Goal: Transaction & Acquisition: Purchase product/service

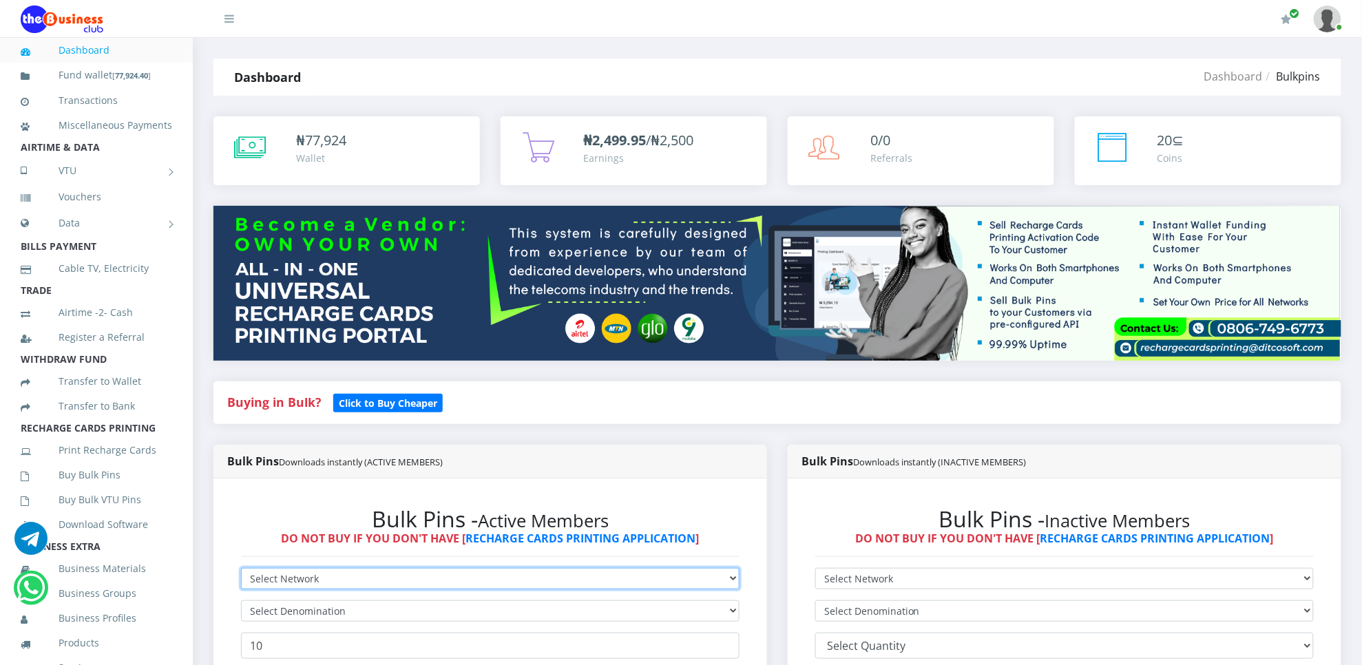
click at [260, 586] on select "Select Network MTN Globacom 9Mobile Airtel" at bounding box center [490, 578] width 498 height 21
select select "Glo"
click at [241, 569] on select "Select Network MTN Globacom 9Mobile Airtel" at bounding box center [490, 578] width 498 height 21
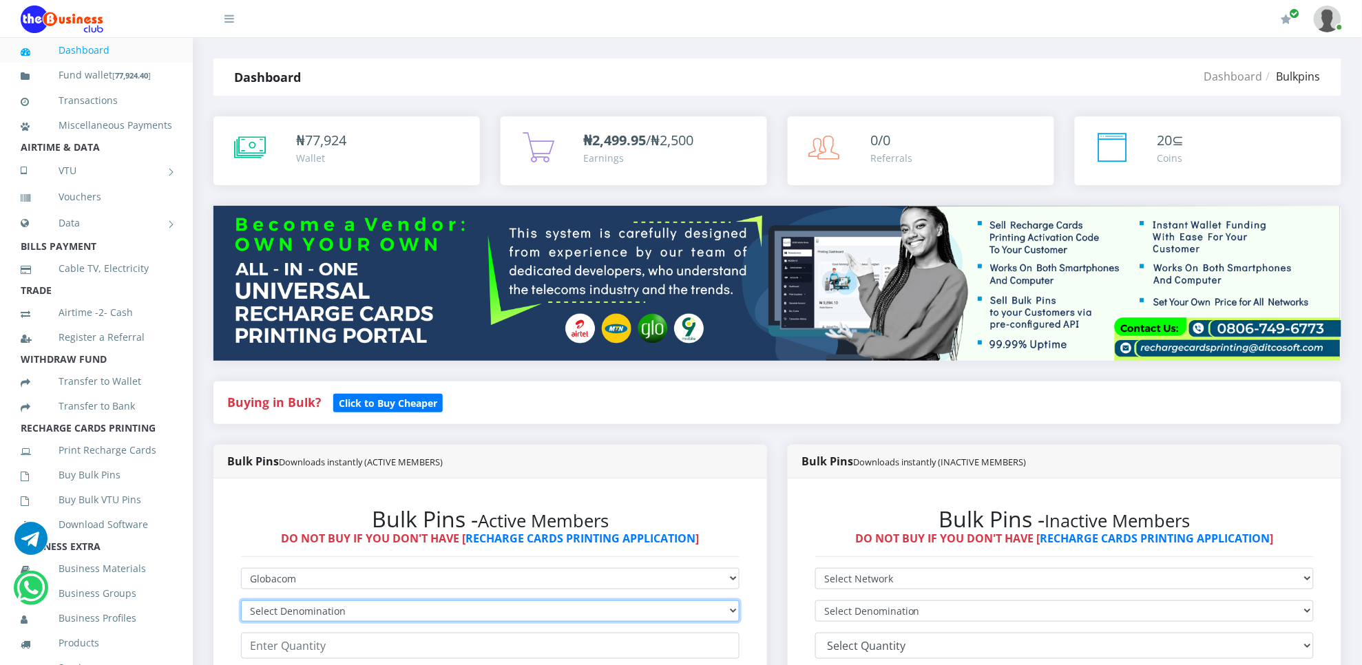
click at [290, 611] on select "Select Denomination Glo NGN100 - ₦96.45 Glo NGN200 - ₦192.90 Glo NGN500 - ₦482.…" at bounding box center [490, 610] width 498 height 21
select select "192.9-200"
click at [241, 601] on select "Select Denomination Glo NGN100 - ₦96.45 Glo NGN200 - ₦192.90 Glo NGN500 - ₦482.…" at bounding box center [490, 610] width 498 height 21
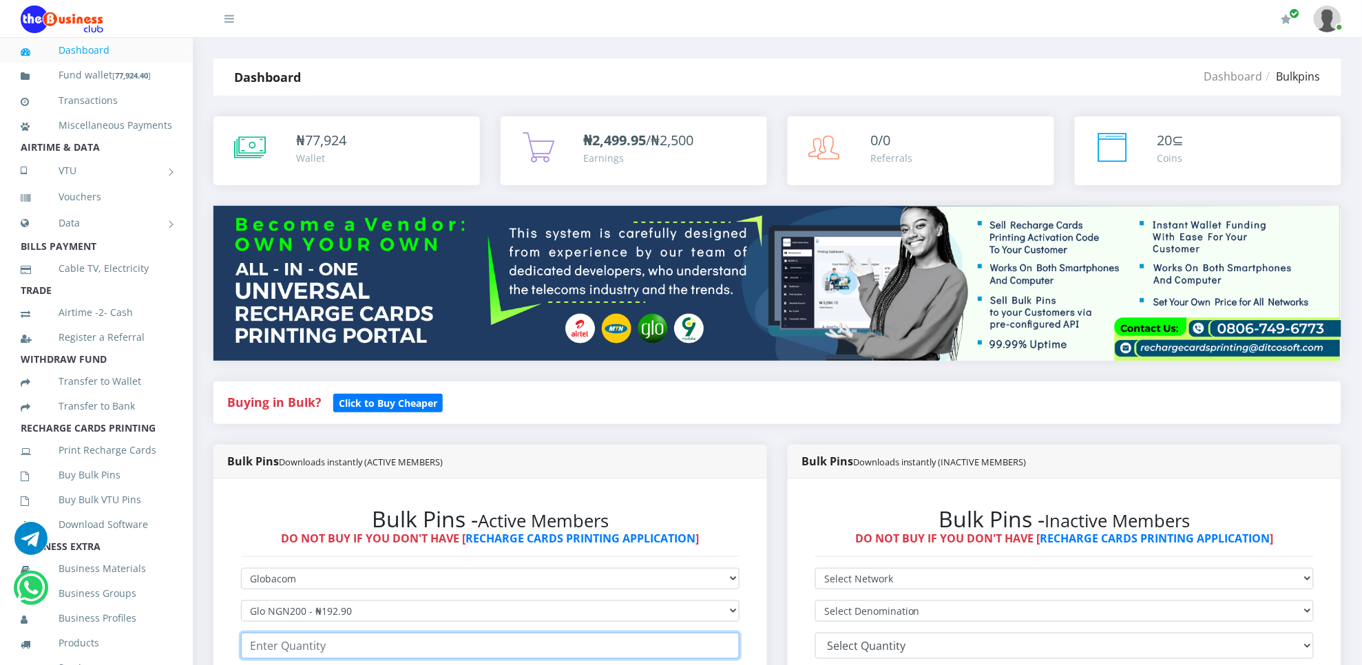
click at [330, 645] on input "number" at bounding box center [490, 646] width 498 height 26
click at [330, 645] on input "10" at bounding box center [490, 646] width 498 height 26
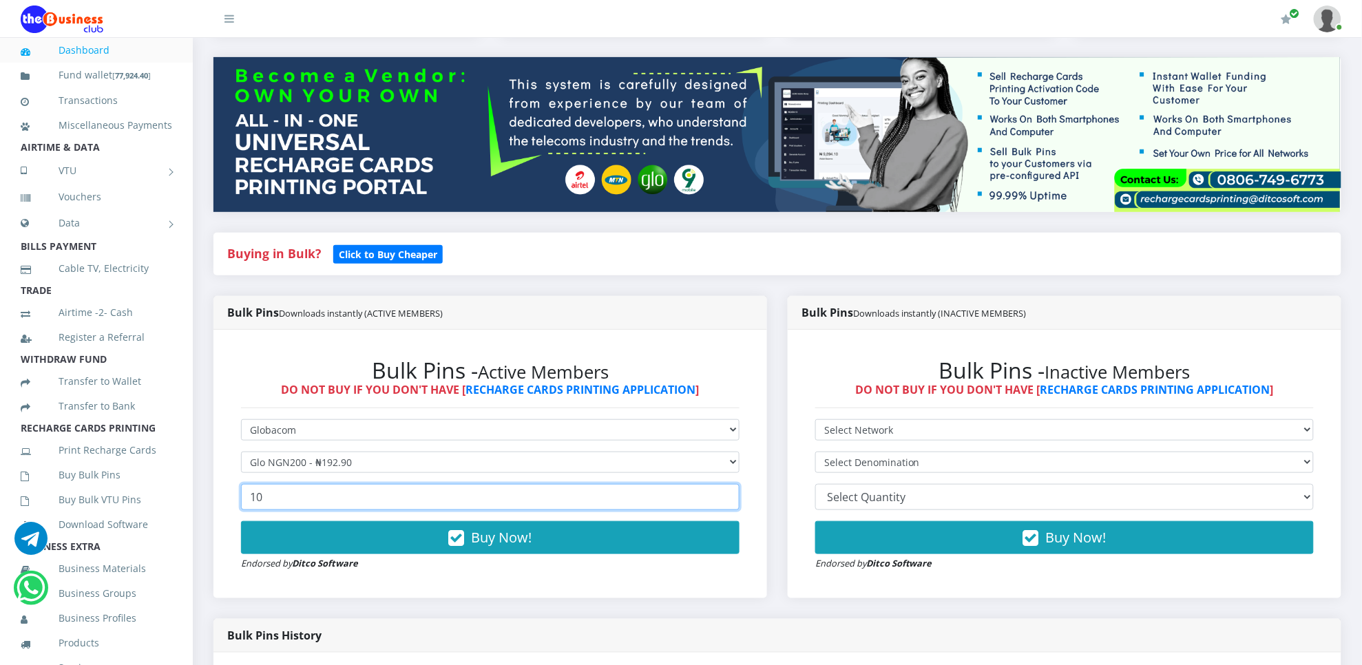
scroll to position [183, 0]
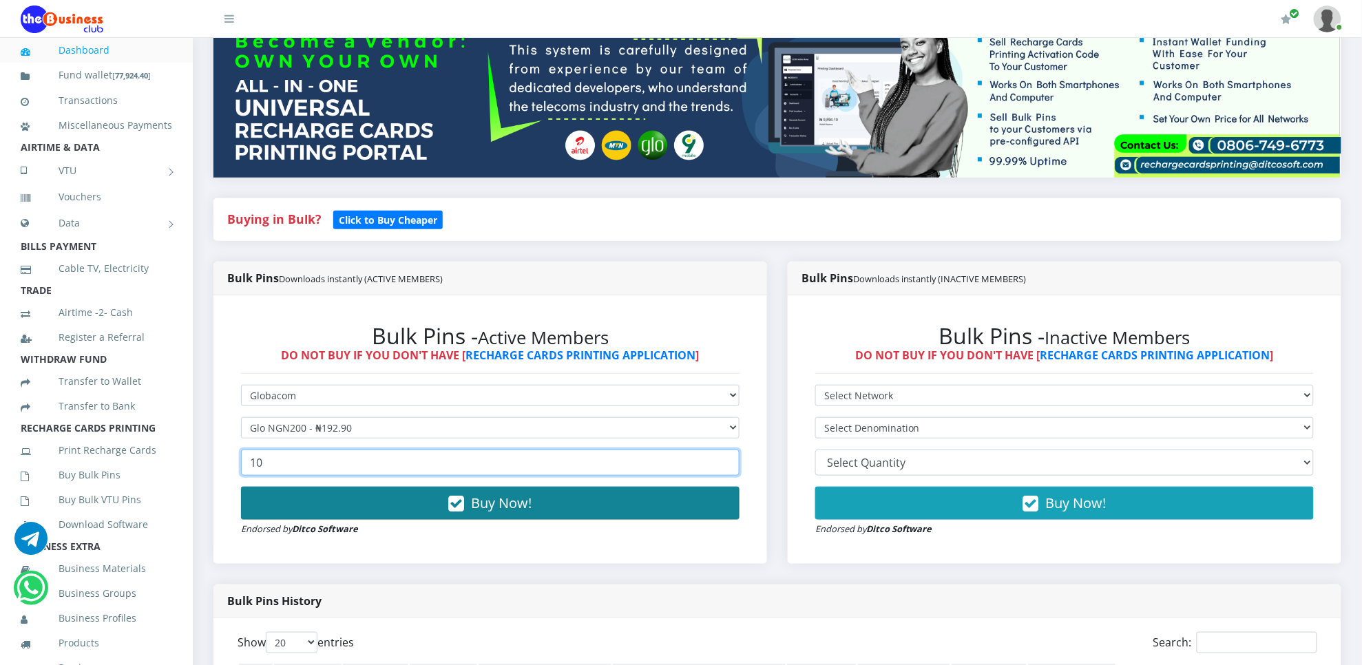
type input "10"
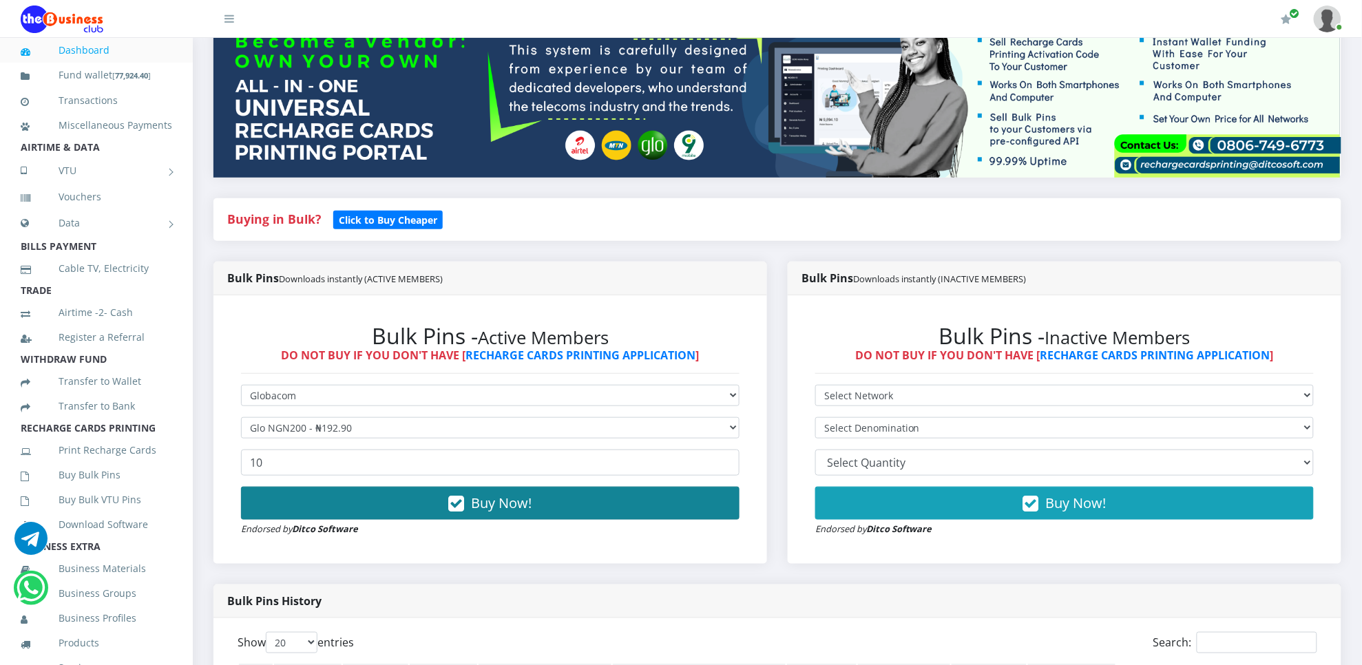
click at [728, 496] on button "Buy Now!" at bounding box center [490, 503] width 498 height 33
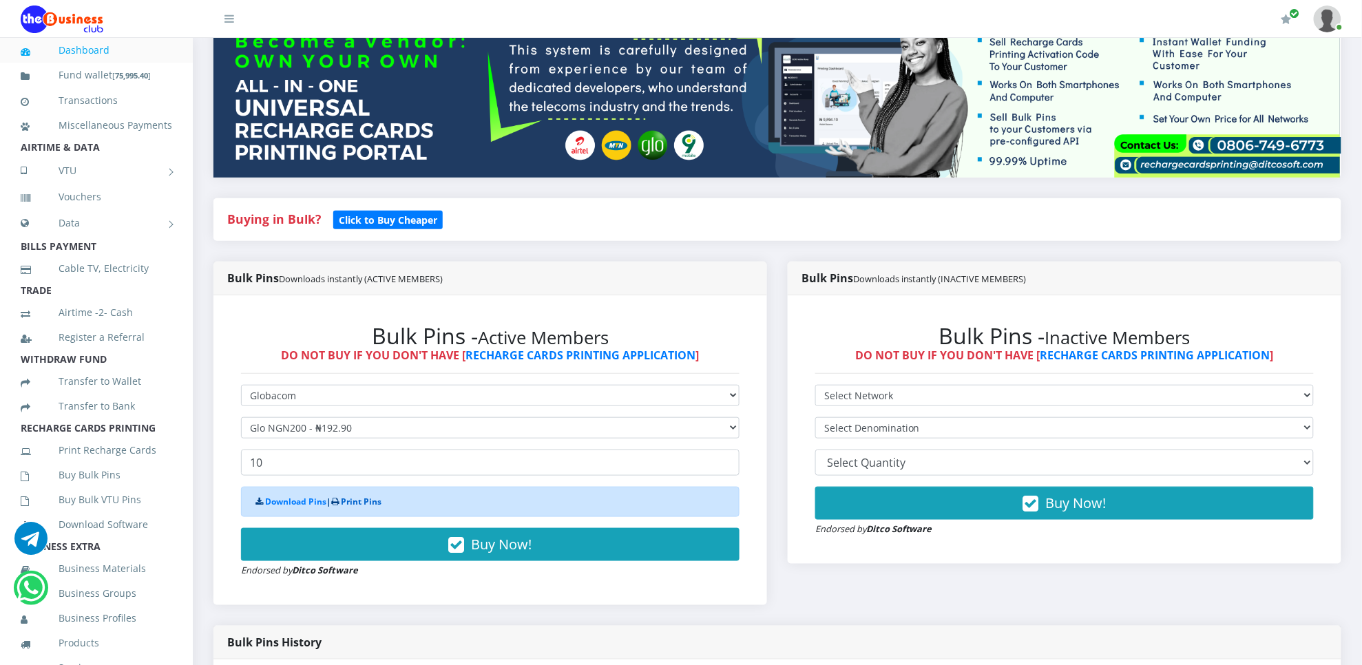
click at [380, 499] on link "Print Pins" at bounding box center [361, 502] width 41 height 12
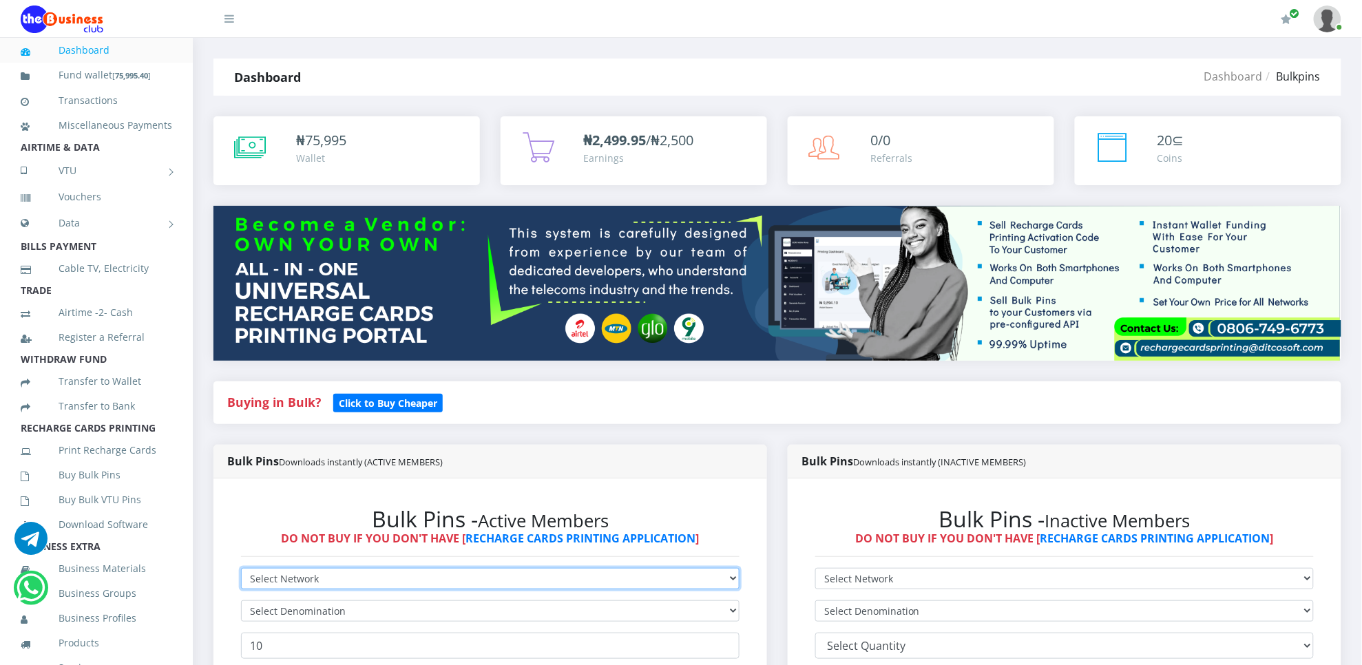
click at [281, 580] on select "Select Network MTN Globacom 9Mobile Airtel" at bounding box center [490, 578] width 498 height 21
select select "MTN"
click at [241, 569] on select "Select Network MTN Globacom 9Mobile Airtel" at bounding box center [490, 578] width 498 height 21
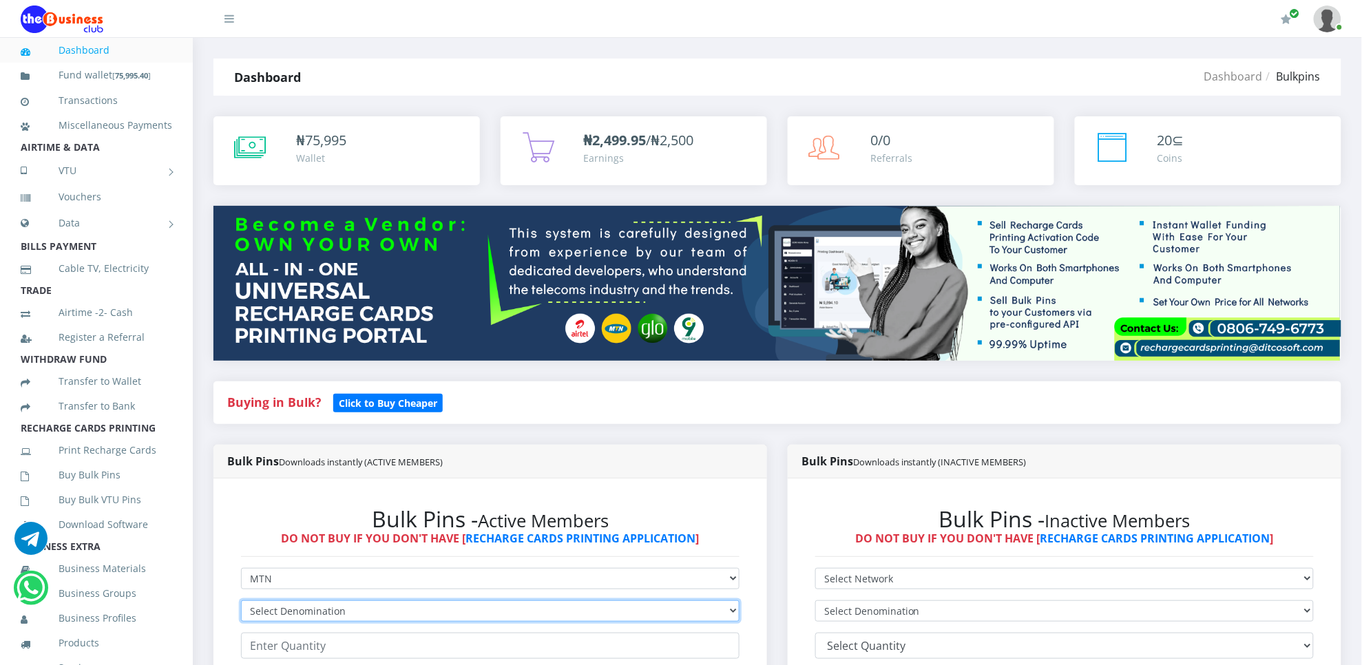
click at [289, 613] on select "Select Denomination MTN NGN100 - ₦96.94 MTN NGN200 - ₦193.88 MTN NGN400 - ₦387.…" at bounding box center [490, 610] width 498 height 21
click at [241, 601] on select "Select Denomination MTN NGN100 - ₦96.94 MTN NGN200 - ₦193.88 MTN NGN400 - ₦387.…" at bounding box center [490, 610] width 498 height 21
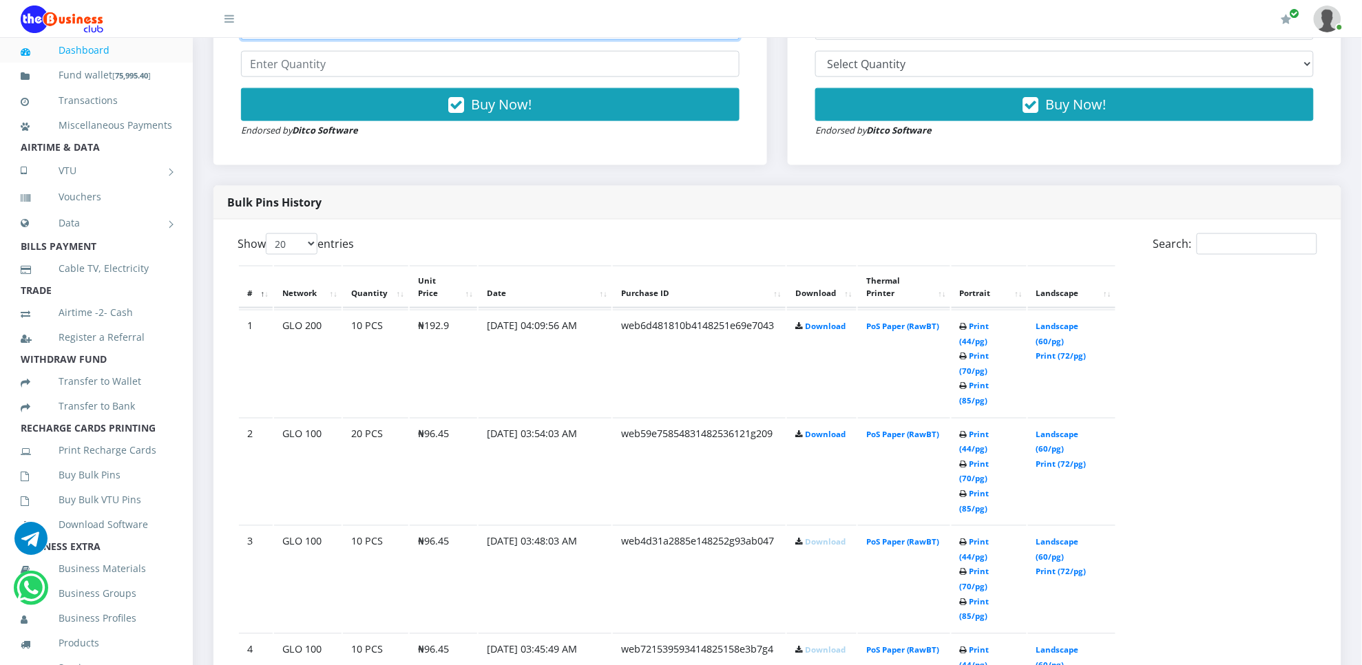
scroll to position [1164, 0]
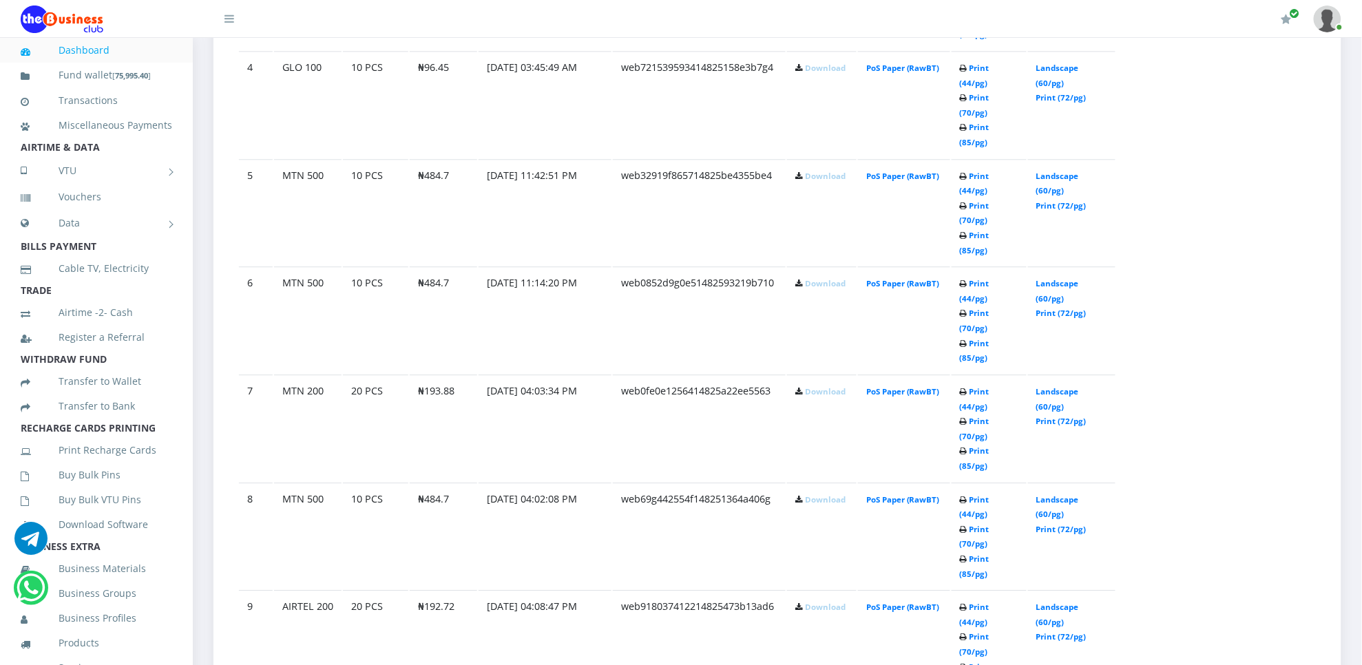
select select "96.94-100"
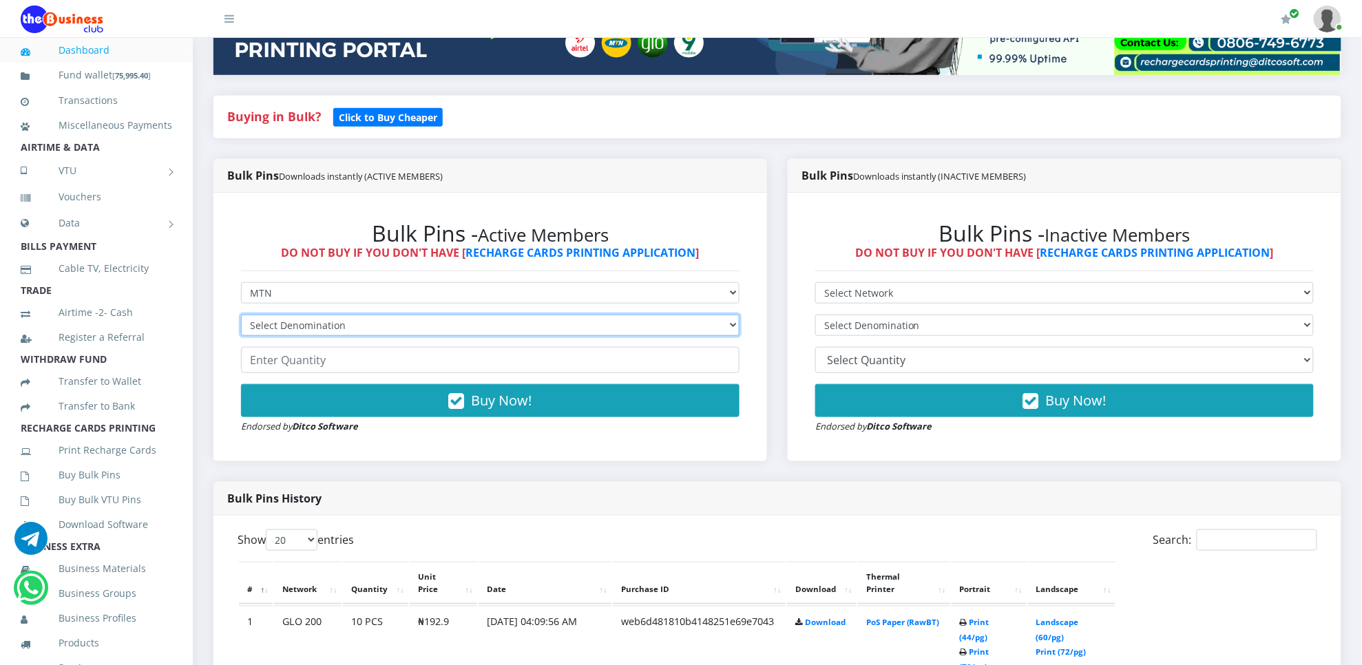
scroll to position [269, 0]
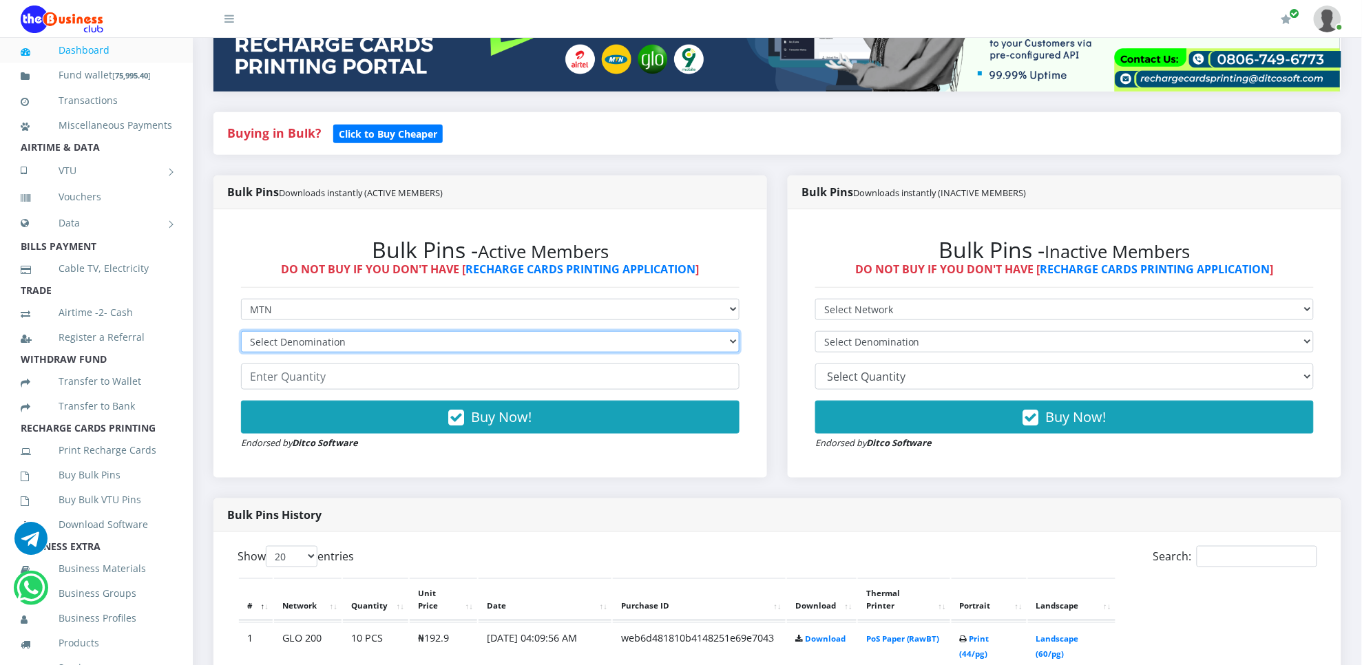
click at [424, 342] on select "Select Denomination MTN NGN100 - ₦96.94 MTN NGN200 - ₦193.88 MTN NGN400 - ₦387.…" at bounding box center [490, 341] width 498 height 21
select select "193.88-200"
click at [241, 331] on select "Select Denomination MTN NGN100 - ₦96.94 MTN NGN200 - ₦193.88 MTN NGN400 - ₦387.…" at bounding box center [490, 341] width 498 height 21
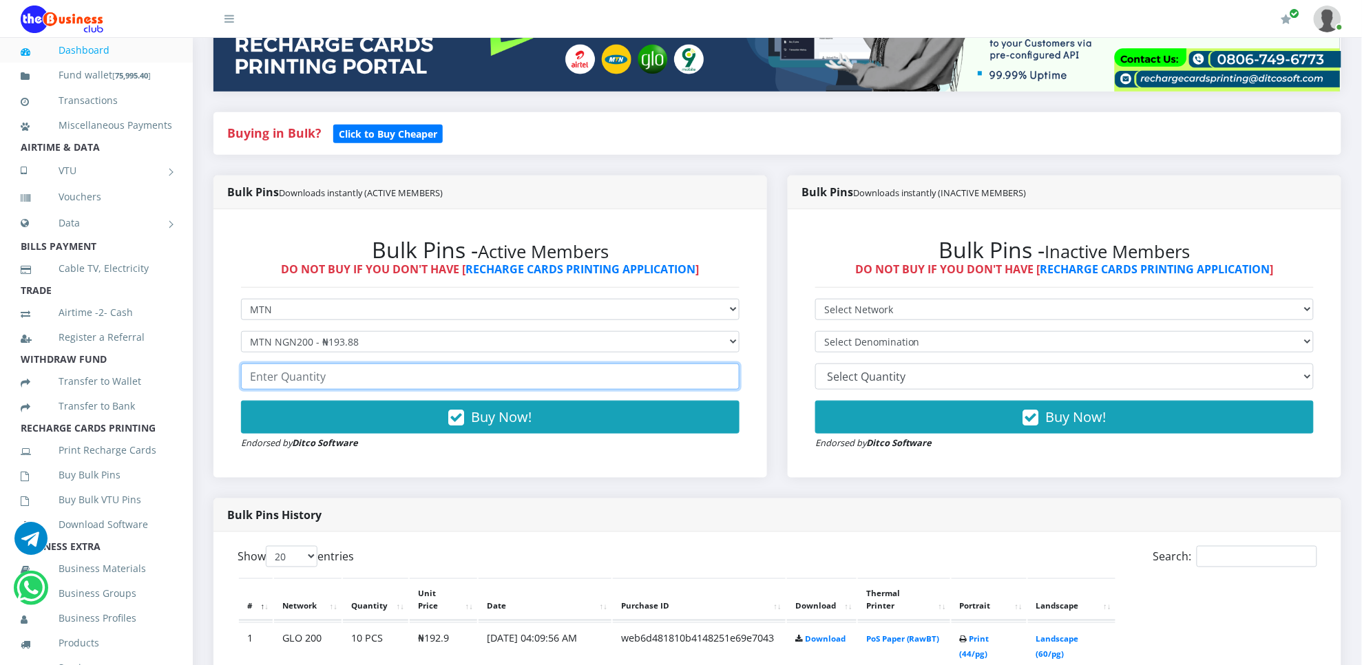
click at [397, 386] on input "number" at bounding box center [490, 377] width 498 height 26
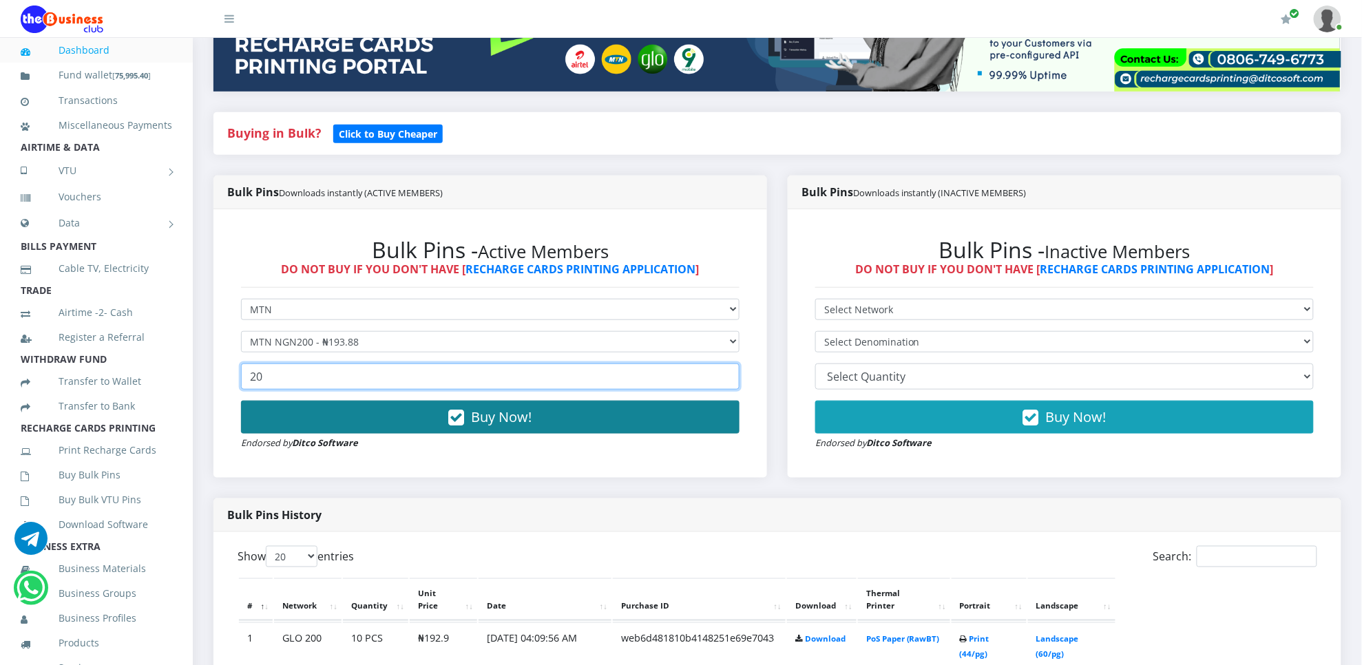
type input "20"
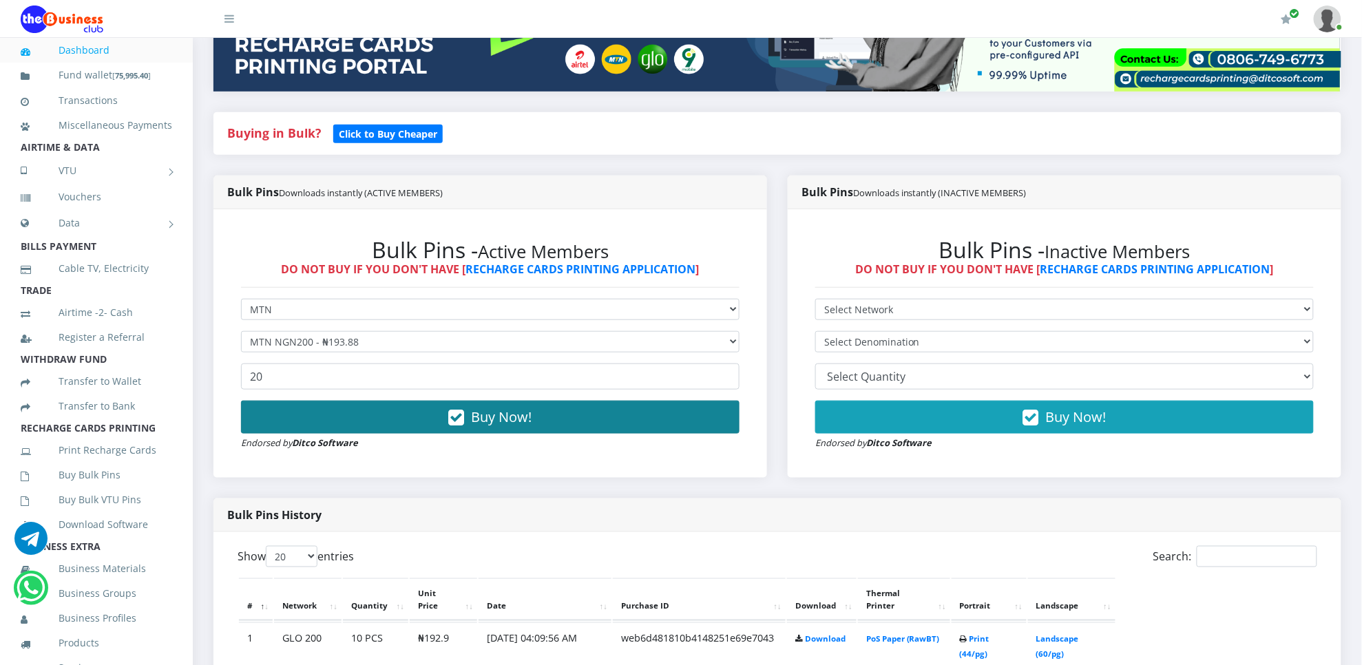
click at [390, 432] on button "Buy Now!" at bounding box center [490, 417] width 498 height 33
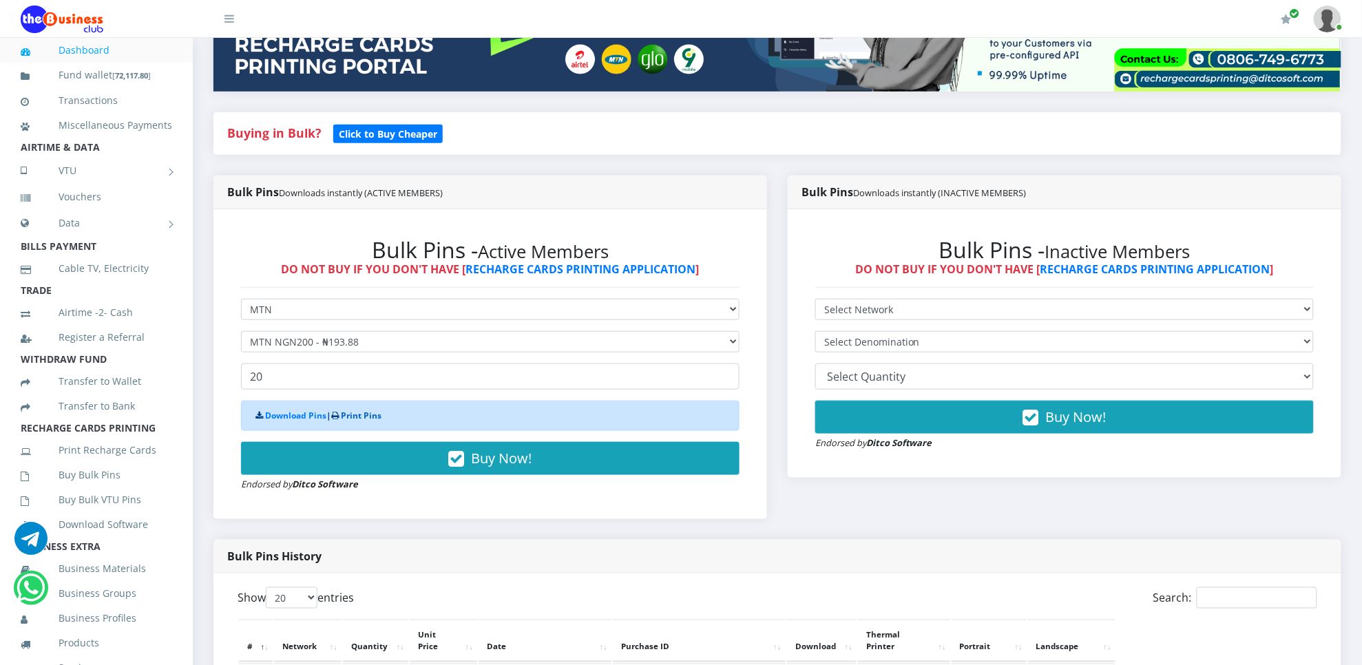
click at [381, 420] on link "Print Pins" at bounding box center [361, 416] width 41 height 12
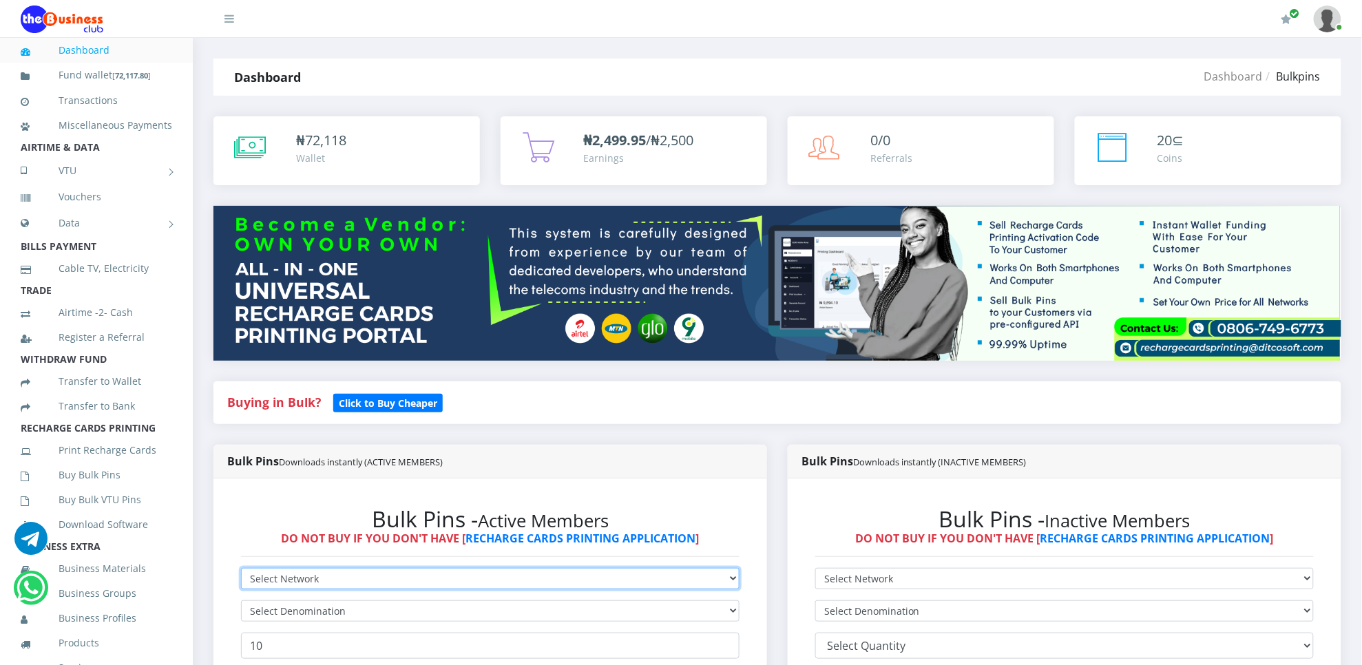
click at [243, 573] on select "Select Network MTN Globacom 9Mobile Airtel" at bounding box center [490, 578] width 498 height 21
select select "MTN"
click at [241, 569] on select "Select Network MTN Globacom 9Mobile Airtel" at bounding box center [490, 578] width 498 height 21
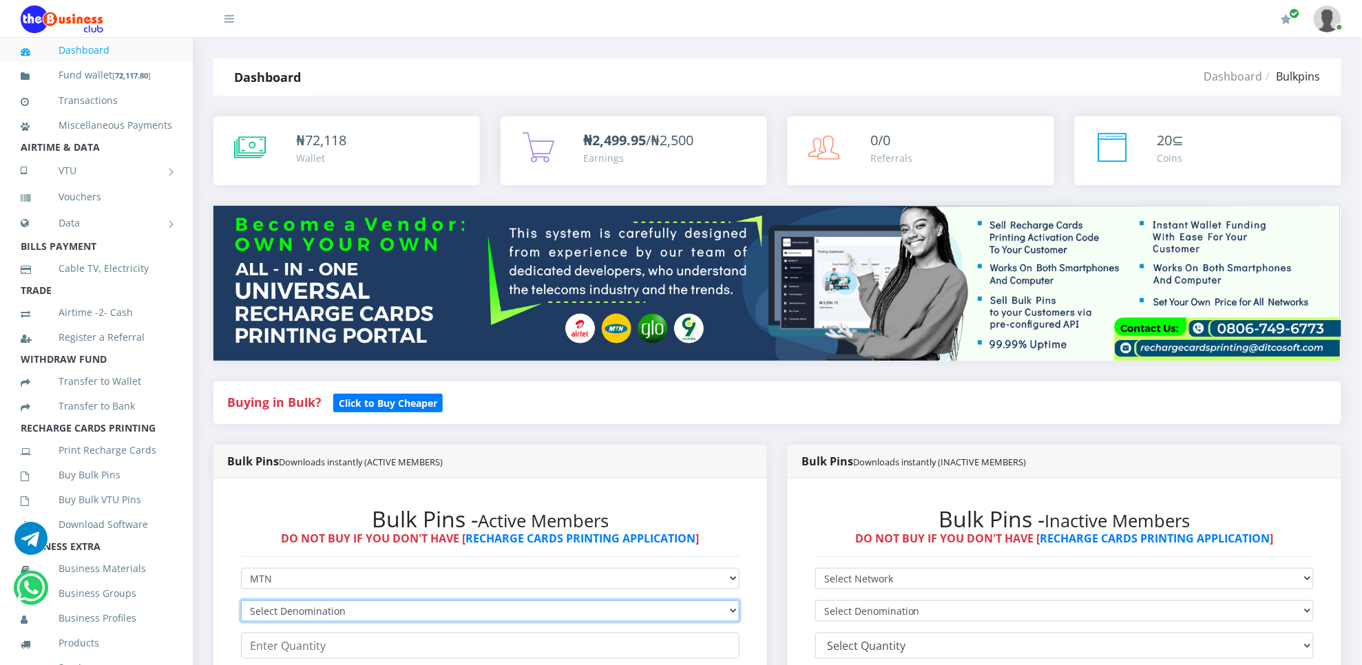
click at [282, 617] on select "Select Denomination MTN NGN100 - ₦96.94 MTN NGN200 - ₦193.88 MTN NGN400 - ₦387.…" at bounding box center [490, 610] width 498 height 21
select select "96.94-100"
click at [241, 601] on select "Select Denomination MTN NGN100 - ₦96.94 MTN NGN200 - ₦193.88 MTN NGN400 - ₦387.…" at bounding box center [490, 610] width 498 height 21
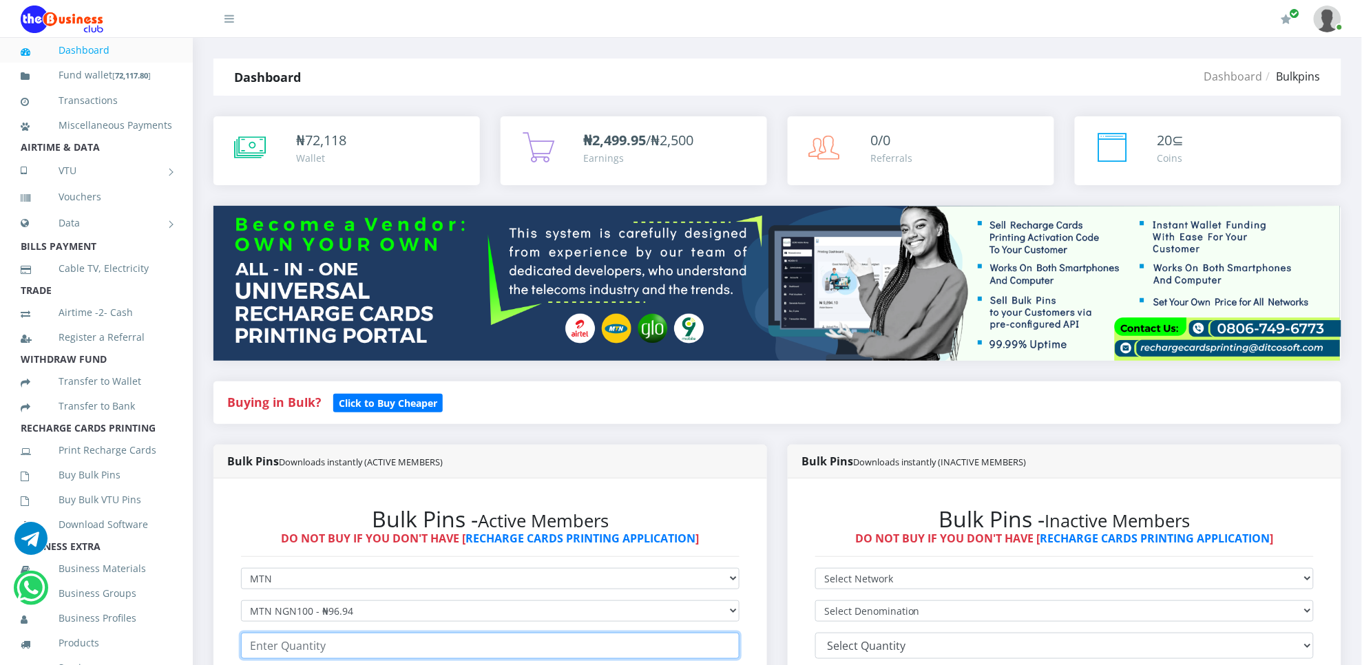
click at [288, 644] on input "number" at bounding box center [490, 646] width 498 height 26
click at [288, 644] on input "20" at bounding box center [490, 646] width 498 height 26
type input "17"
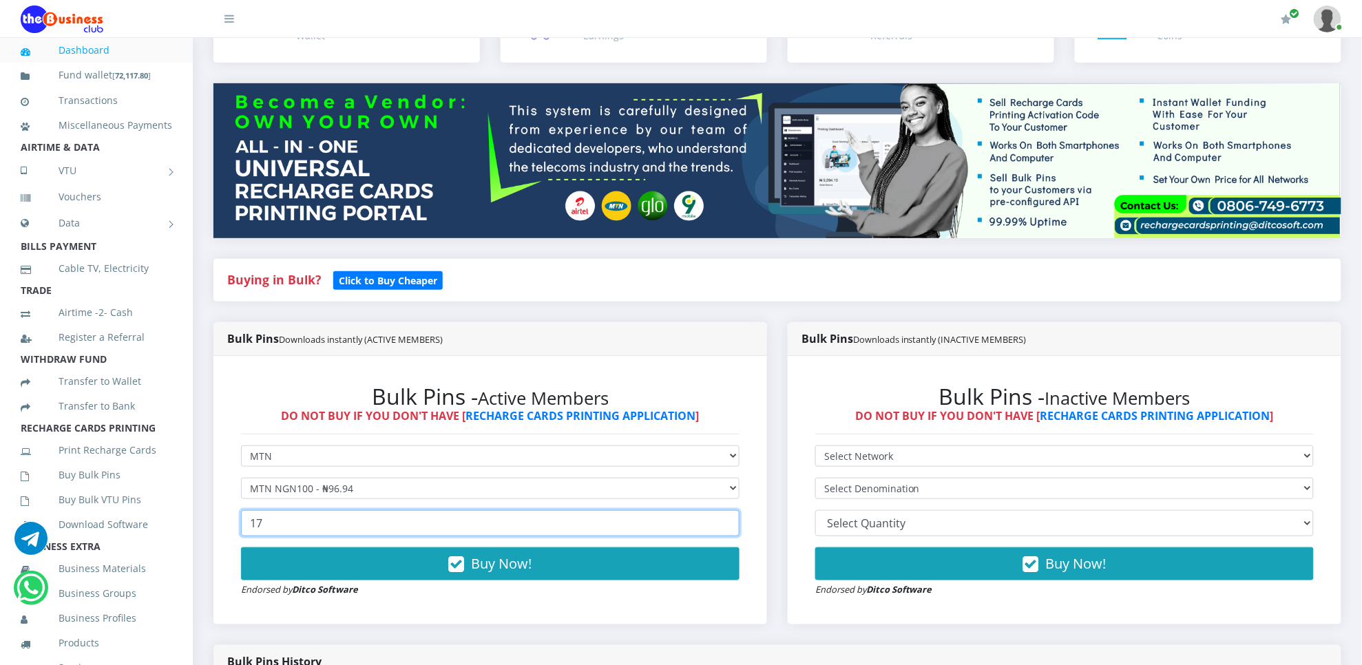
scroll to position [138, 0]
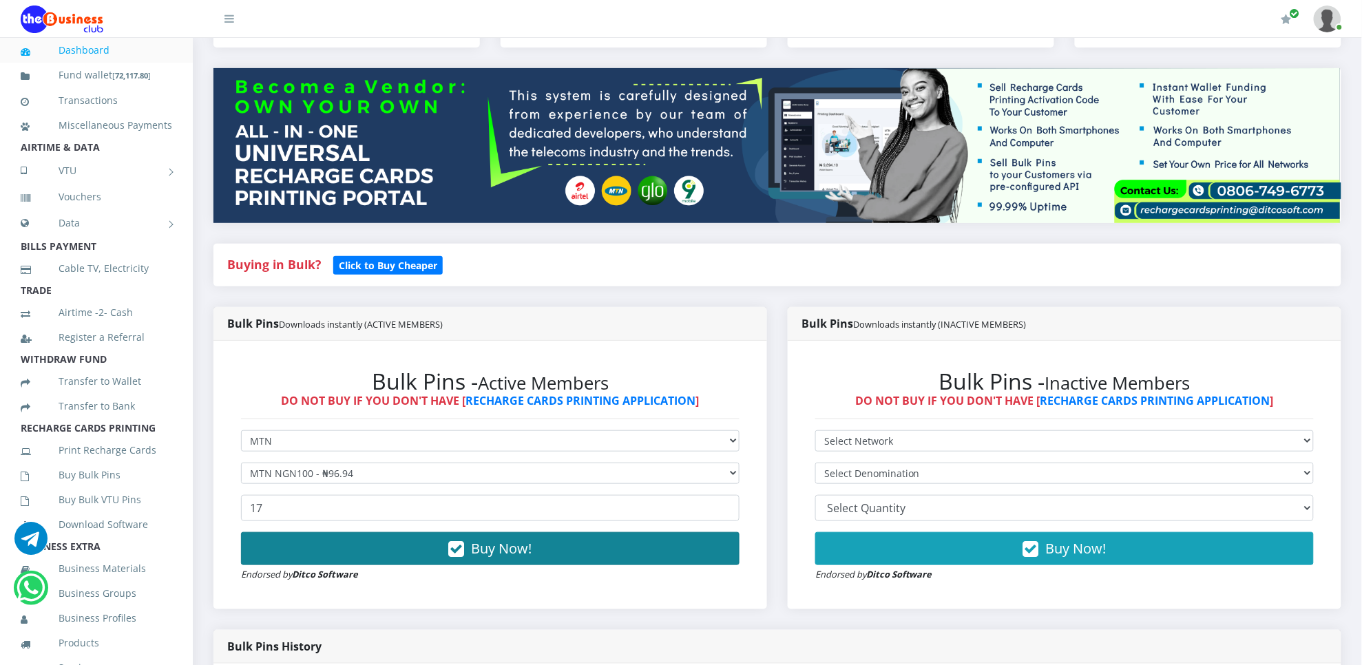
click at [693, 559] on button "Buy Now!" at bounding box center [490, 548] width 498 height 33
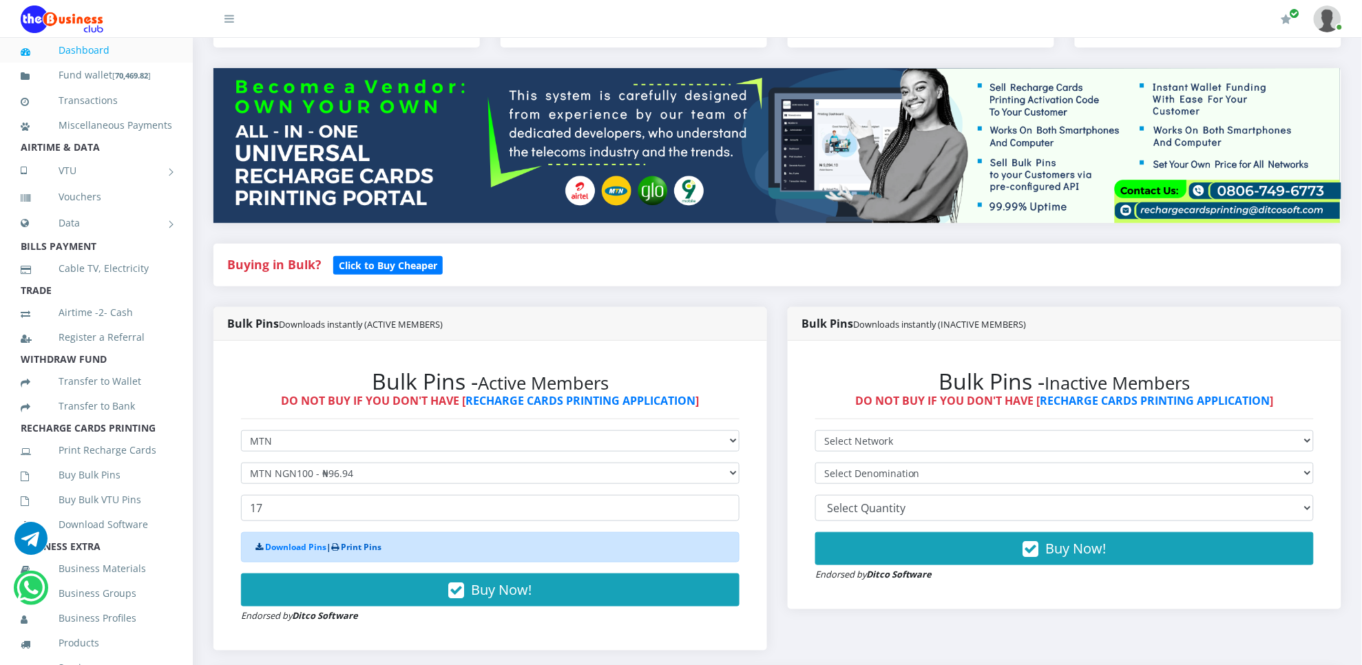
click at [360, 541] on link "Print Pins" at bounding box center [361, 547] width 41 height 12
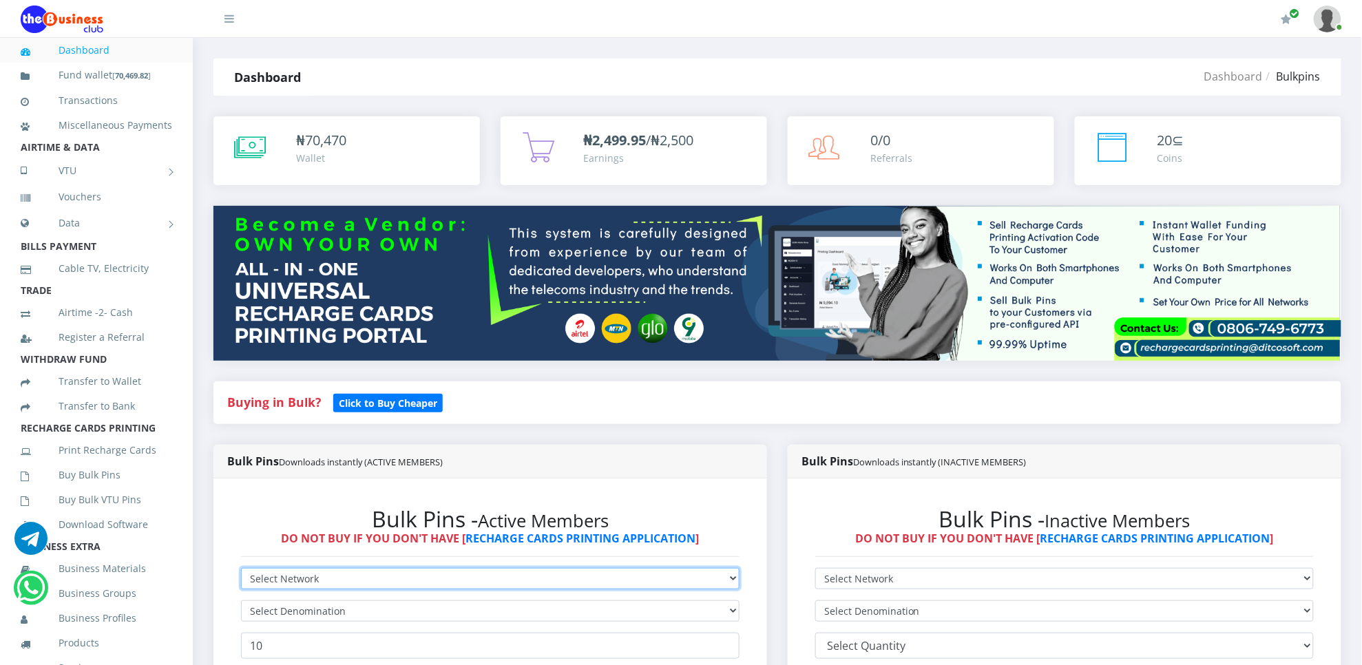
click at [252, 569] on select "Select Network MTN Globacom 9Mobile Airtel" at bounding box center [490, 578] width 498 height 21
select select "Glo"
click at [241, 569] on select "Select Network MTN Globacom 9Mobile Airtel" at bounding box center [490, 578] width 498 height 21
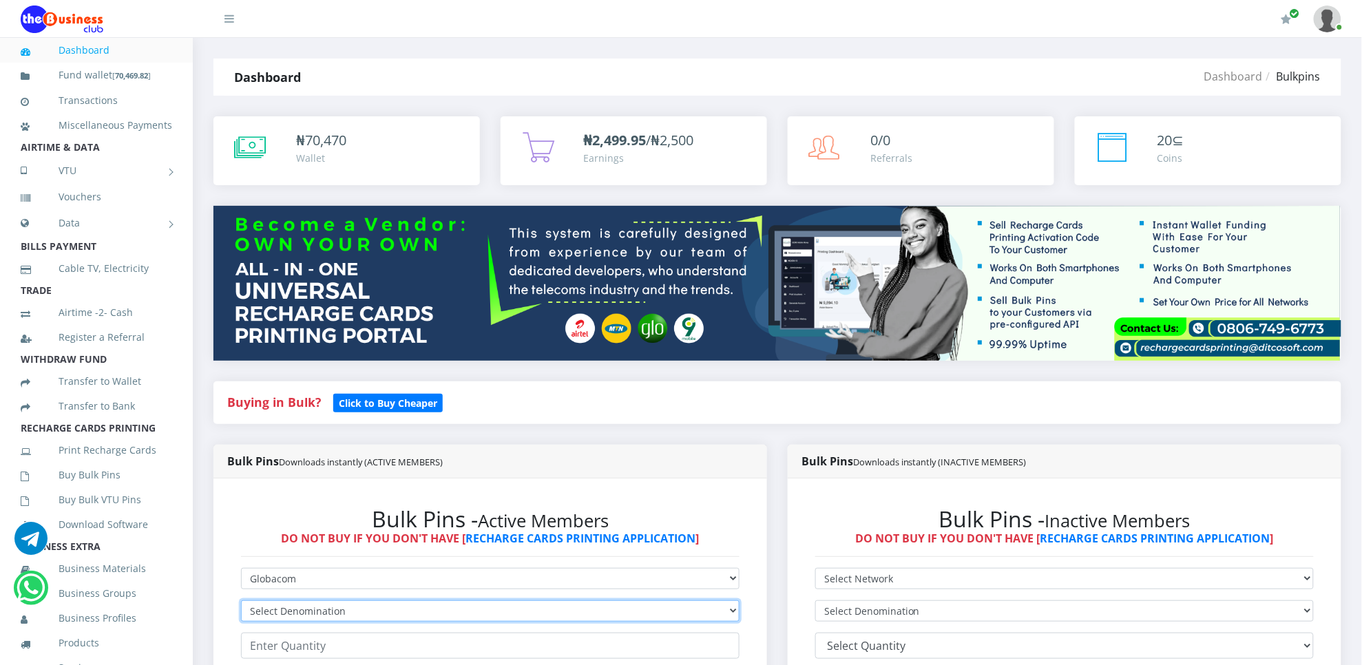
click at [314, 613] on select "Select Denomination Glo NGN100 - ₦96.45 Glo NGN200 - ₦192.90 Glo NGN500 - ₦482.…" at bounding box center [490, 610] width 498 height 21
select select "482.25-500"
click at [241, 601] on select "Select Denomination Glo NGN100 - ₦96.45 Glo NGN200 - ₦192.90 Glo NGN500 - ₦482.…" at bounding box center [490, 610] width 498 height 21
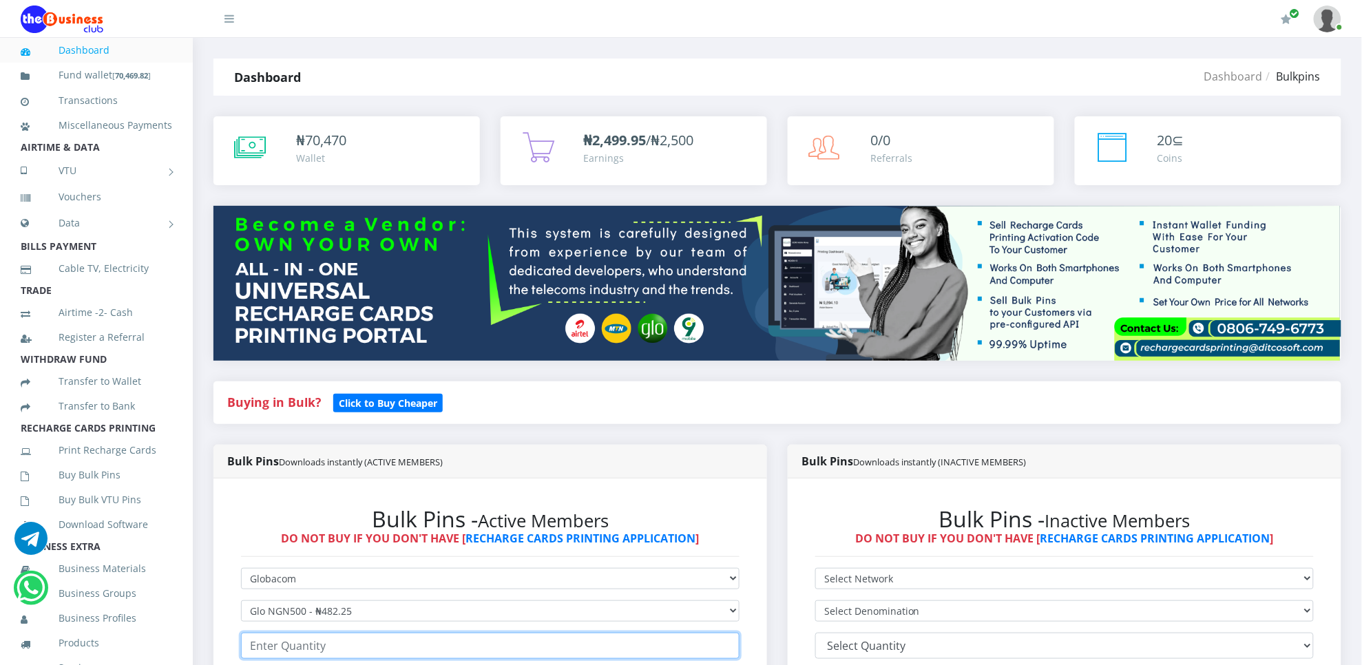
click at [338, 658] on input "number" at bounding box center [490, 646] width 498 height 26
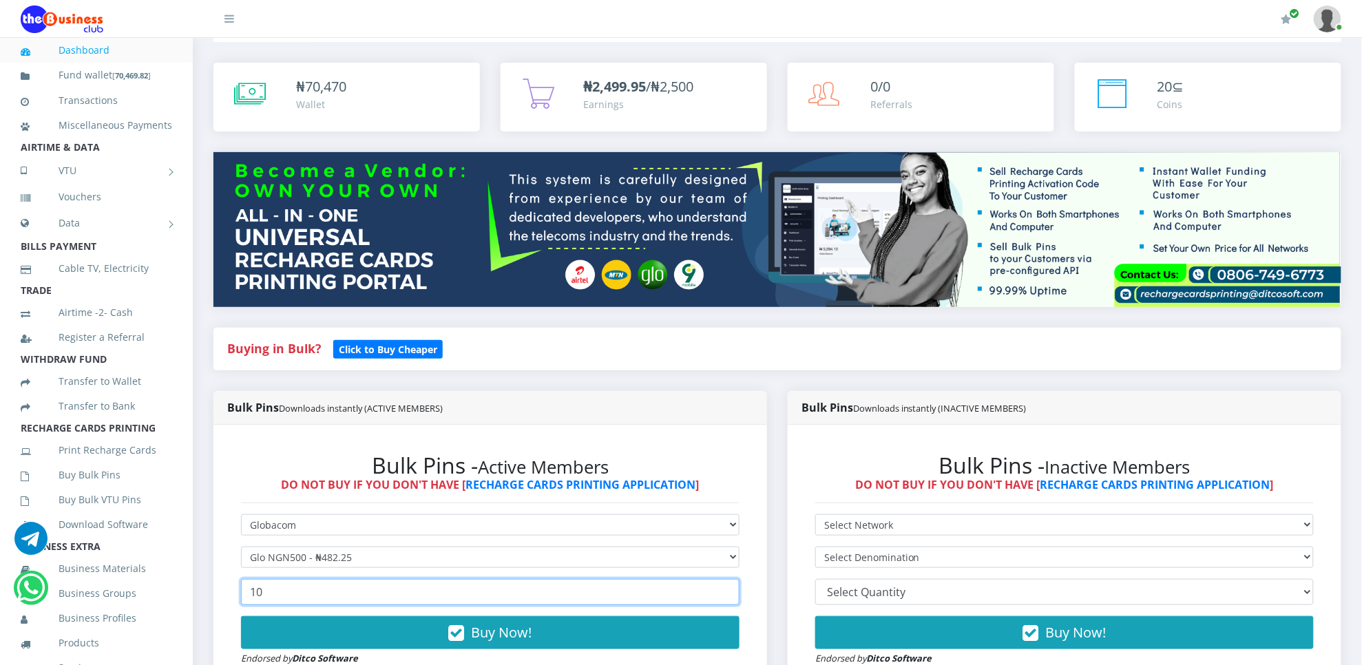
scroll to position [69, 0]
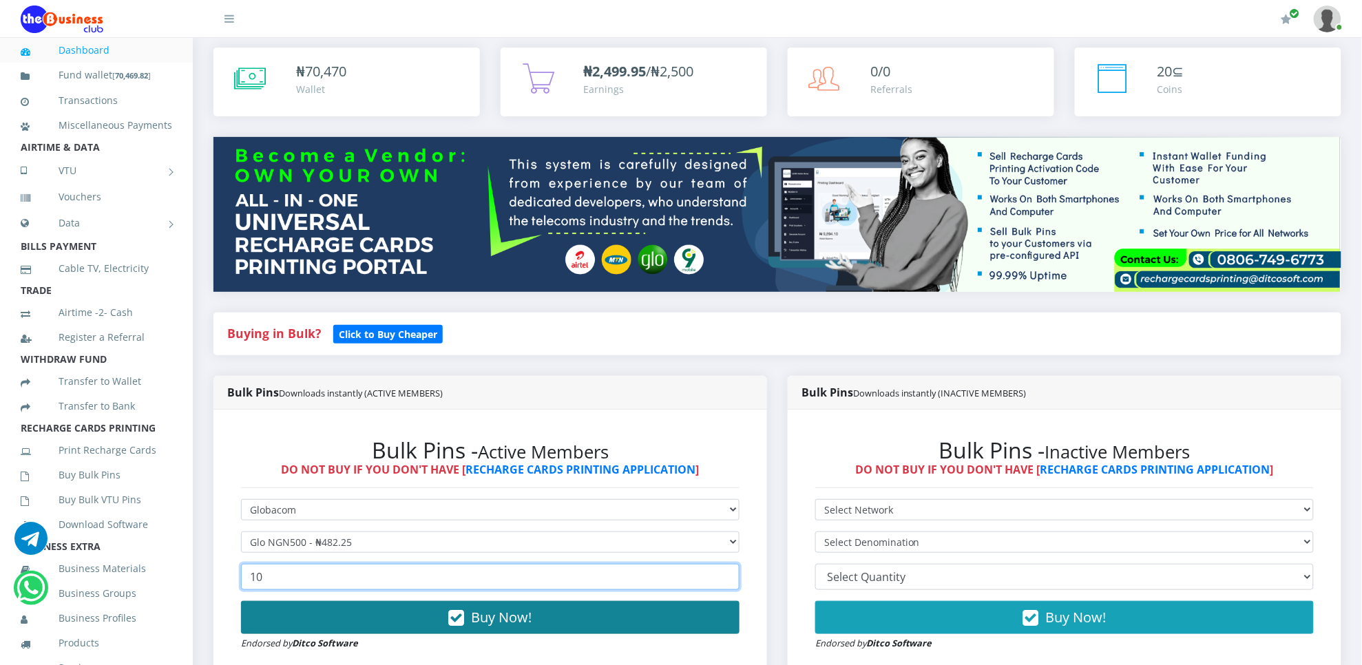
type input "10"
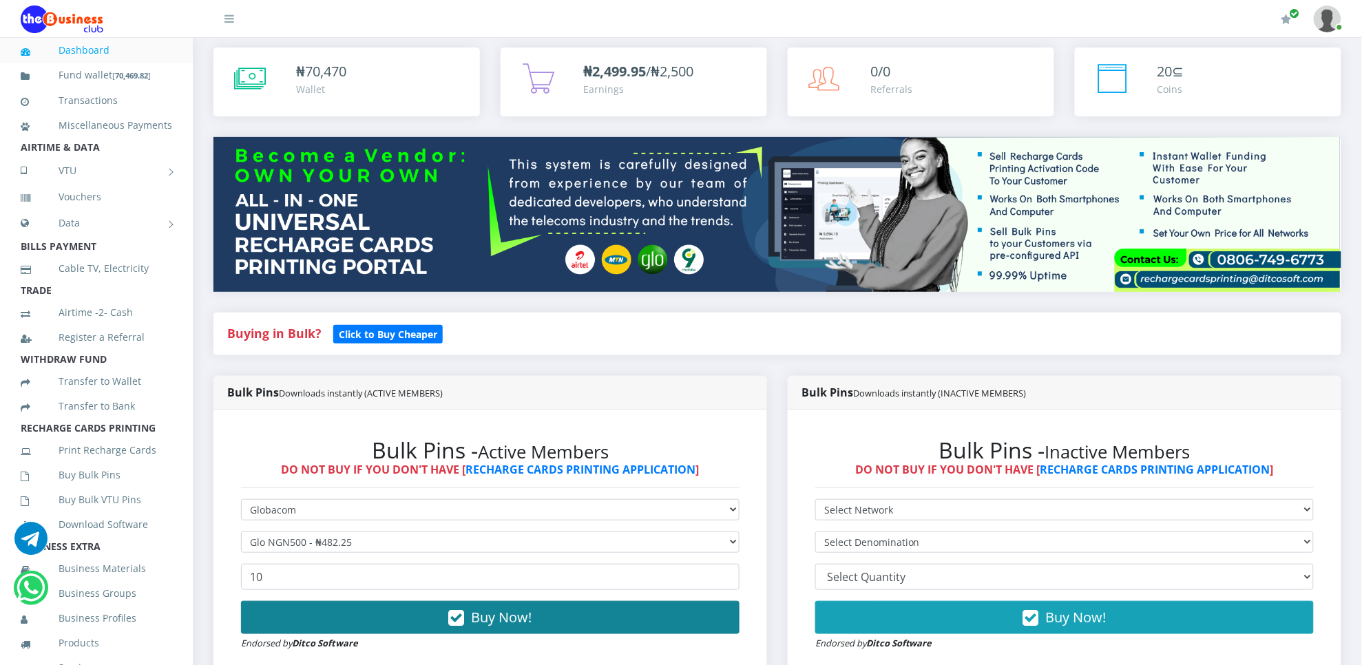
click at [719, 606] on button "Buy Now!" at bounding box center [490, 617] width 498 height 33
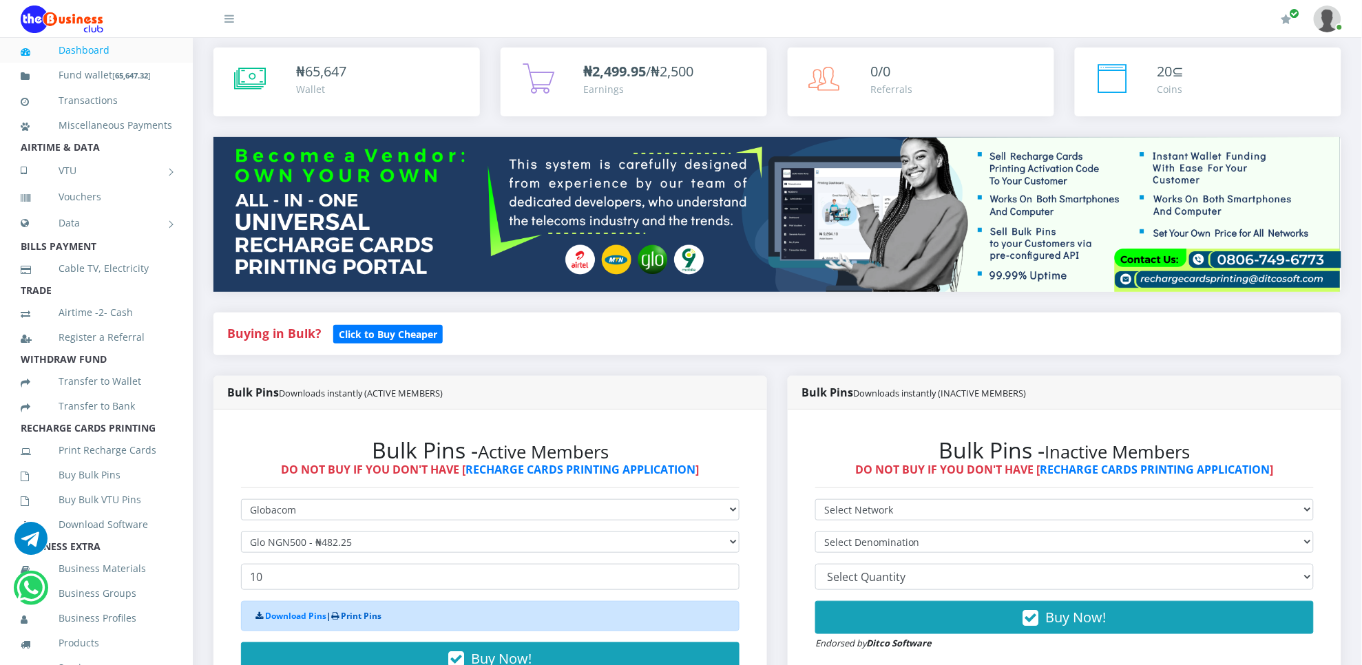
click at [370, 617] on link "Print Pins" at bounding box center [361, 616] width 41 height 12
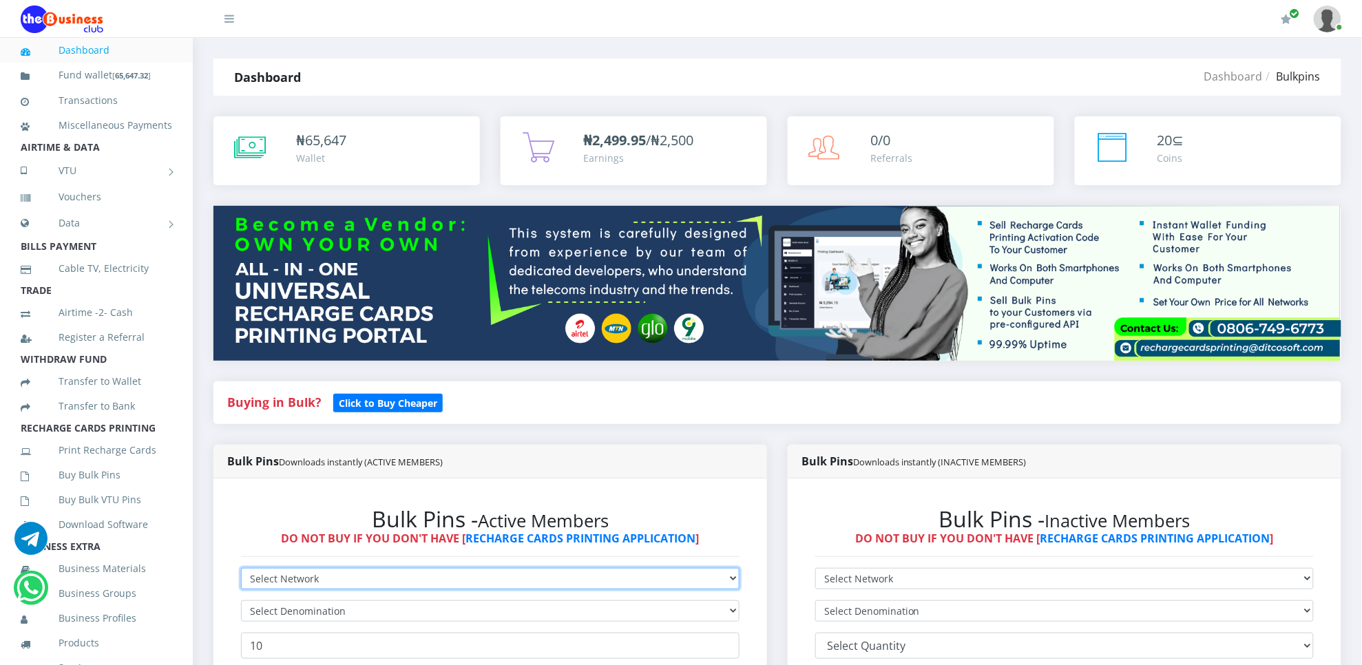
click at [298, 580] on select "Select Network MTN Globacom 9Mobile Airtel" at bounding box center [490, 578] width 498 height 21
select select "Airtel"
click at [241, 569] on select "Select Network MTN Globacom 9Mobile Airtel" at bounding box center [490, 578] width 498 height 21
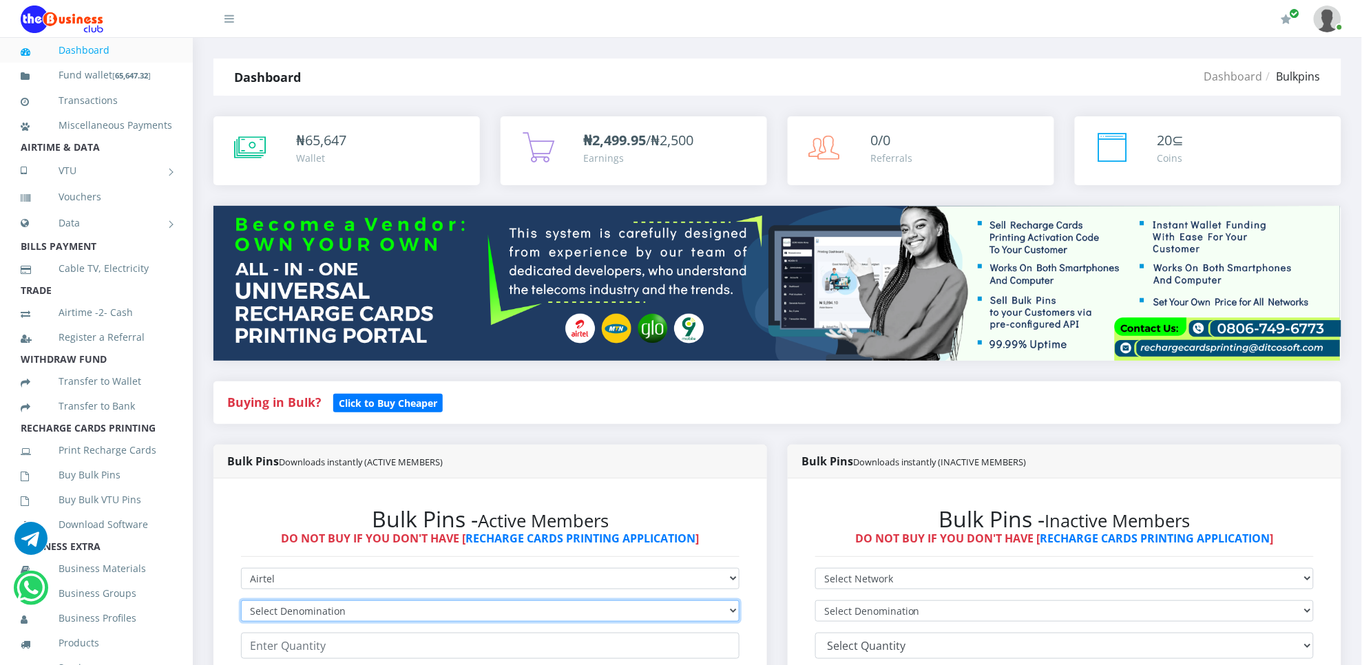
click at [297, 620] on select "Select Denomination Airtel NGN100 - ₦96.36 Airtel NGN200 - ₦192.72 Airtel NGN50…" at bounding box center [490, 610] width 498 height 21
select select "481.8-500"
click at [241, 601] on select "Select Denomination Airtel NGN100 - ₦96.36 Airtel NGN200 - ₦192.72 Airtel NGN50…" at bounding box center [490, 610] width 498 height 21
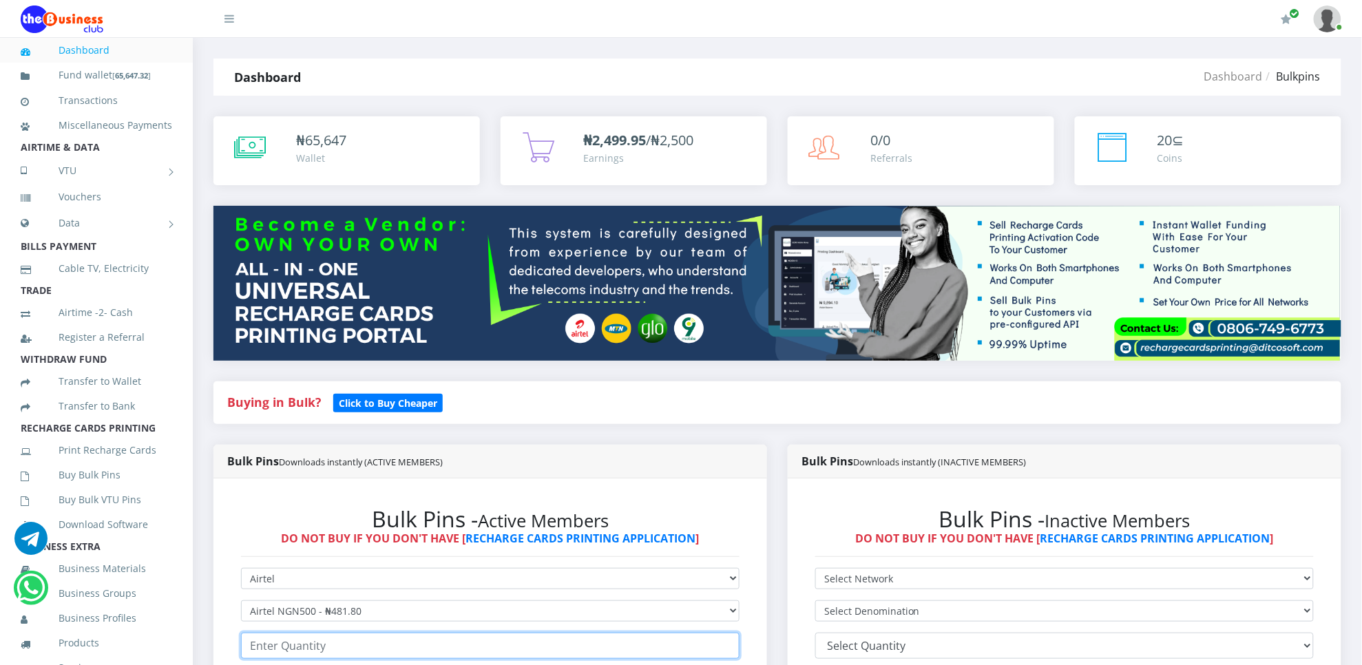
click at [315, 642] on input "number" at bounding box center [490, 646] width 498 height 26
click at [315, 642] on input "10" at bounding box center [490, 646] width 498 height 26
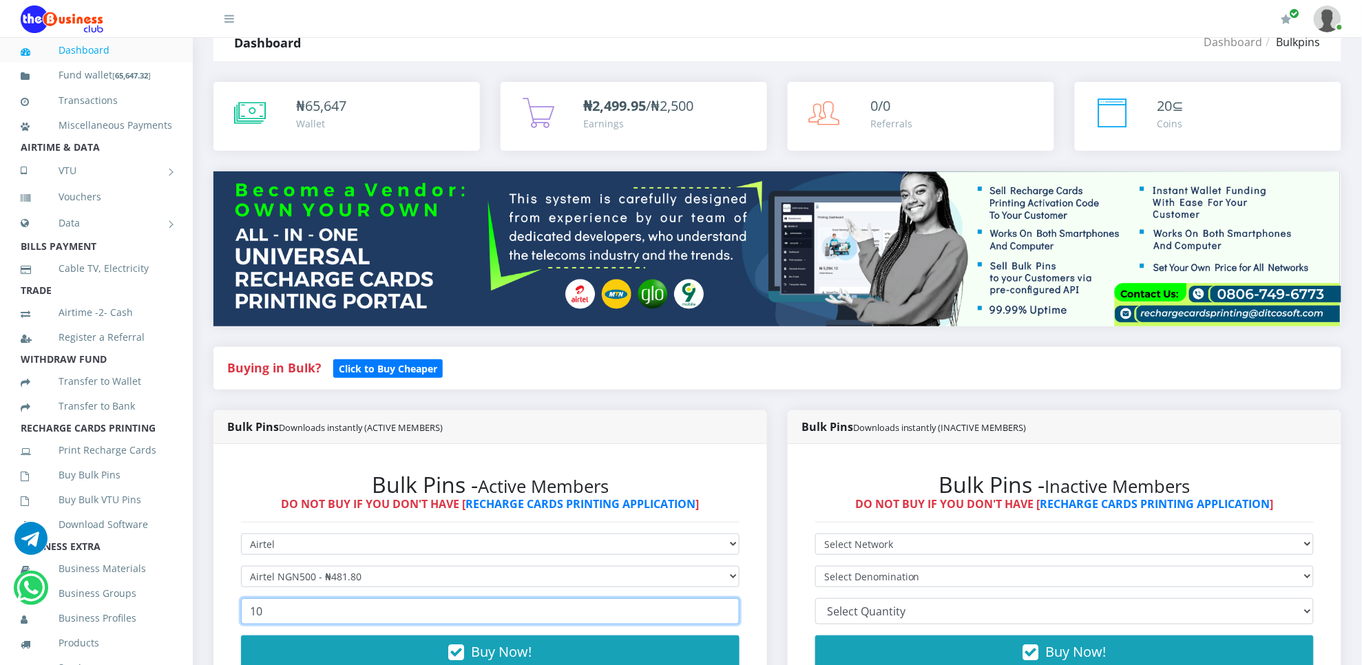
scroll to position [69, 0]
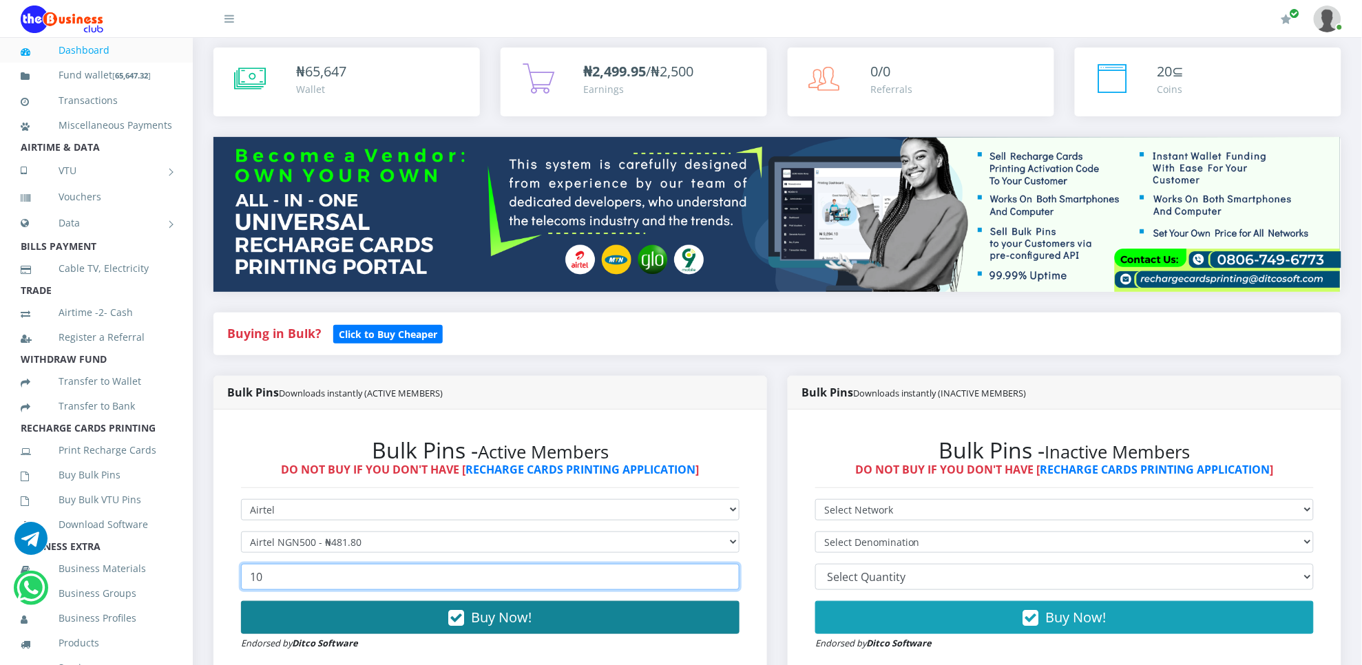
type input "10"
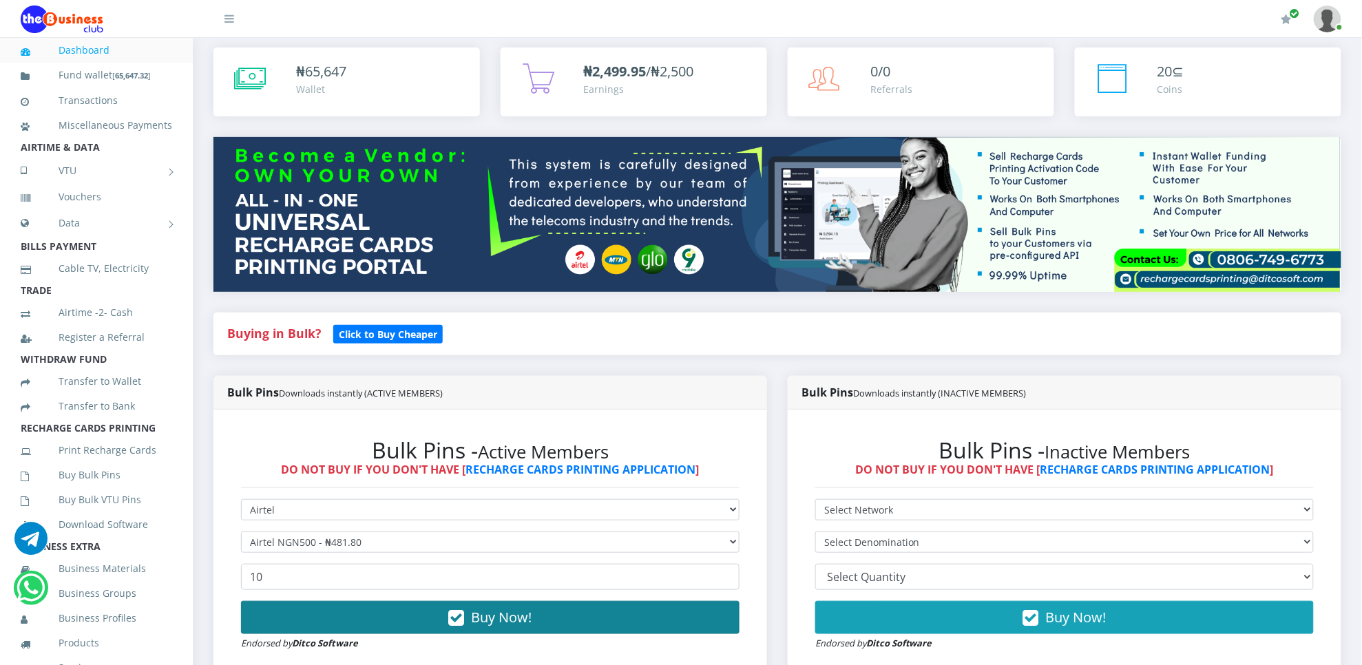
click at [679, 630] on button "Buy Now!" at bounding box center [490, 617] width 498 height 33
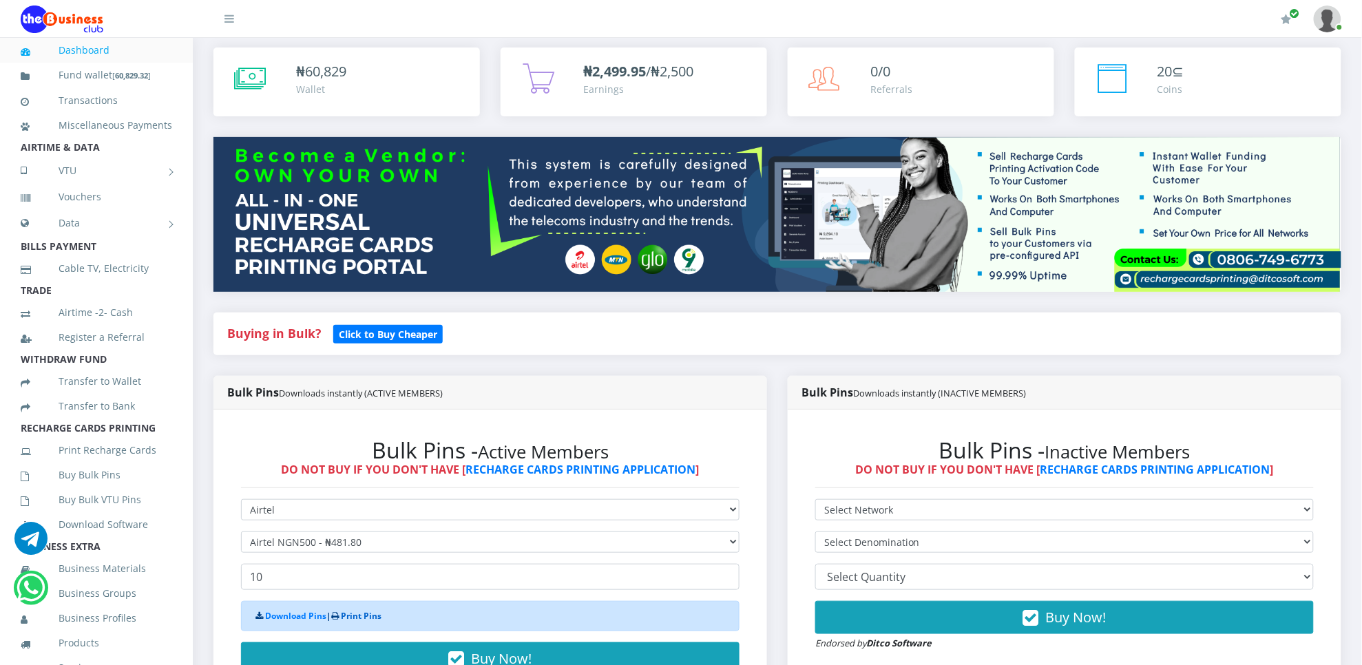
click at [374, 611] on link "Print Pins" at bounding box center [361, 616] width 41 height 12
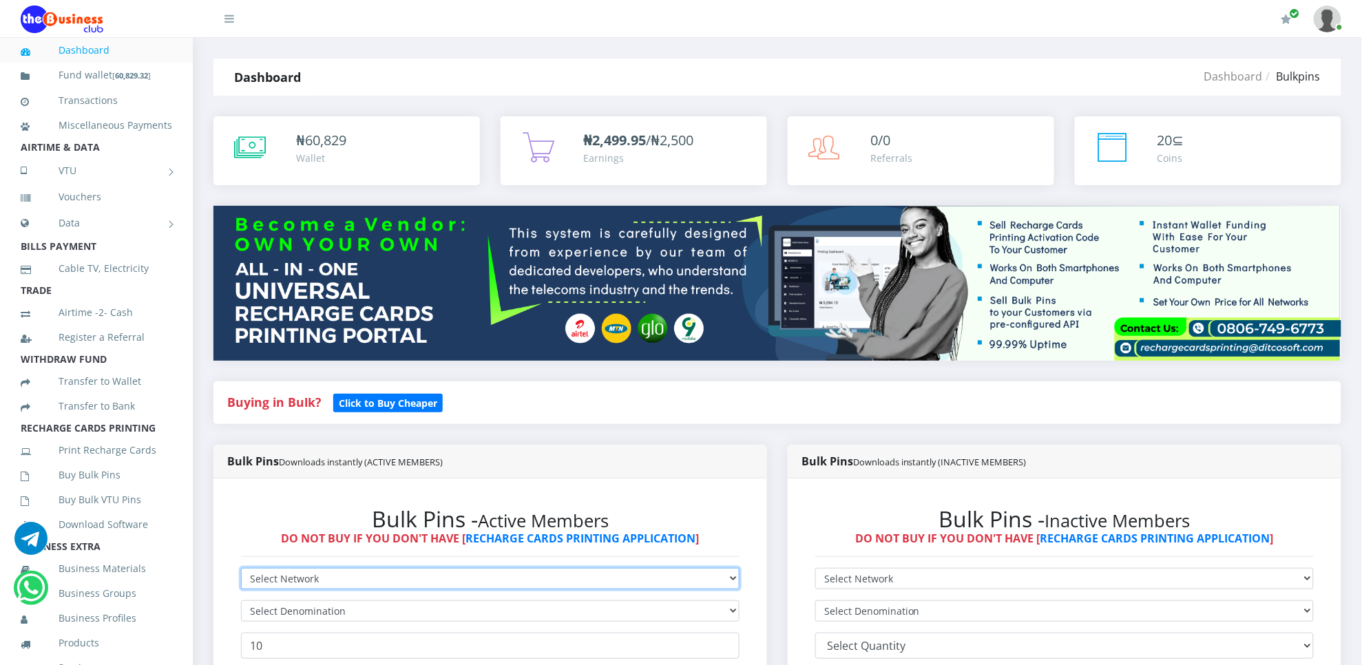
click at [317, 577] on select "Select Network MTN Globacom 9Mobile Airtel" at bounding box center [490, 578] width 498 height 21
select select "Airtel"
click at [241, 569] on select "Select Network MTN Globacom 9Mobile Airtel" at bounding box center [490, 578] width 498 height 21
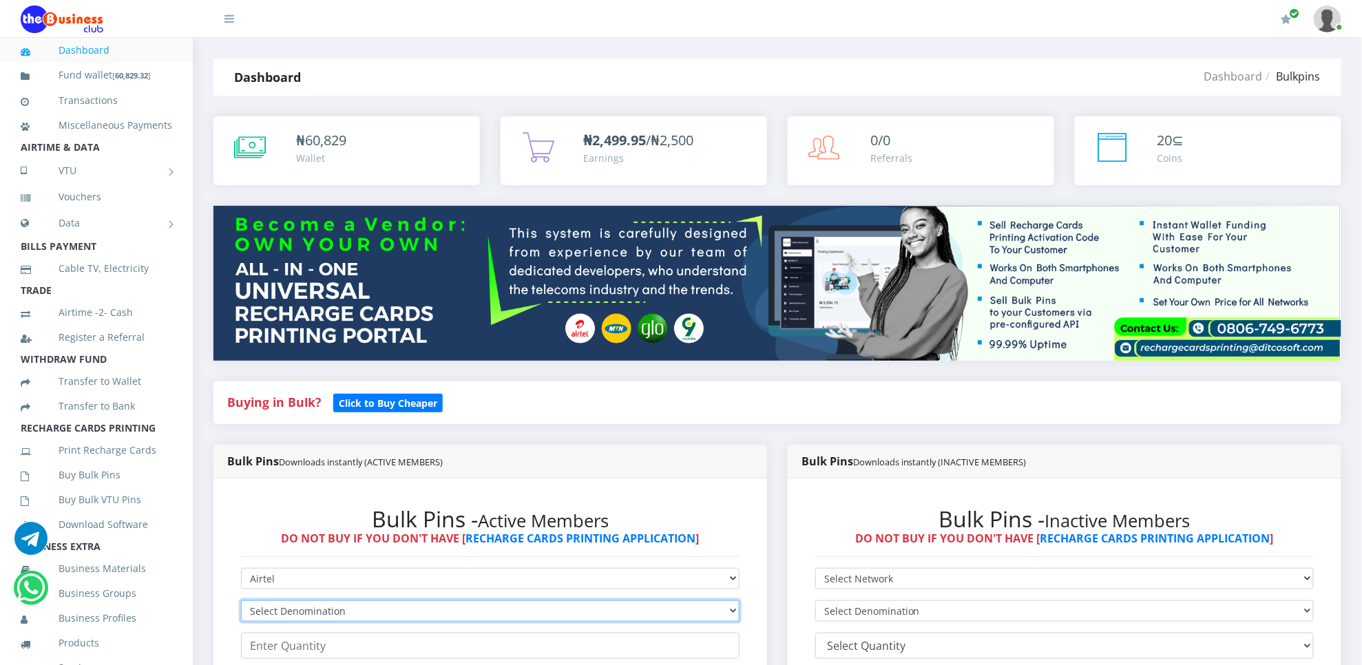
click at [255, 620] on select "Select Denomination Airtel NGN100 - ₦96.36 Airtel NGN200 - ₦192.72 Airtel NGN50…" at bounding box center [490, 610] width 498 height 21
click at [241, 601] on select "Select Denomination Airtel NGN100 - ₦96.36 Airtel NGN200 - ₦192.72 Airtel NGN50…" at bounding box center [490, 610] width 498 height 21
click at [280, 608] on select "Select Denomination Airtel NGN100 - ₦96.36 Airtel NGN200 - ₦192.72 Airtel NGN50…" at bounding box center [490, 610] width 498 height 21
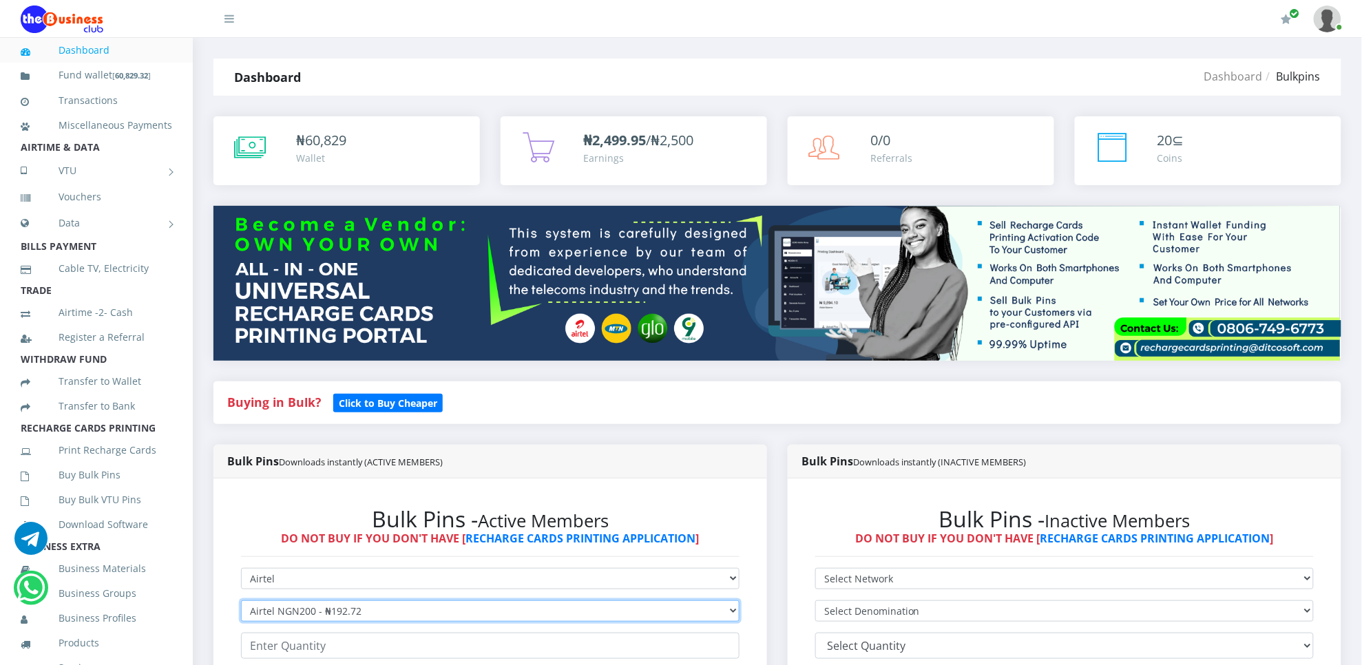
select select "96.36-100"
click at [241, 601] on select "Select Denomination Airtel NGN100 - ₦96.36 Airtel NGN200 - ₦192.72 Airtel NGN50…" at bounding box center [490, 610] width 498 height 21
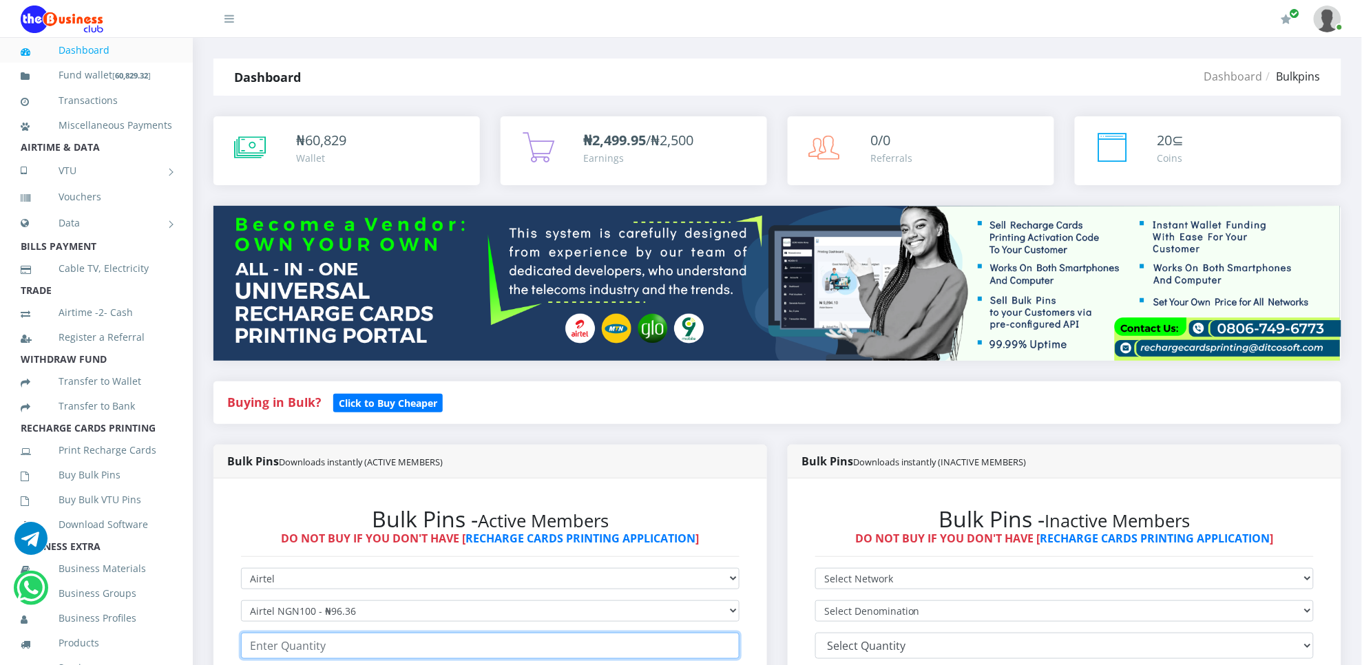
click at [287, 638] on input "number" at bounding box center [490, 646] width 498 height 26
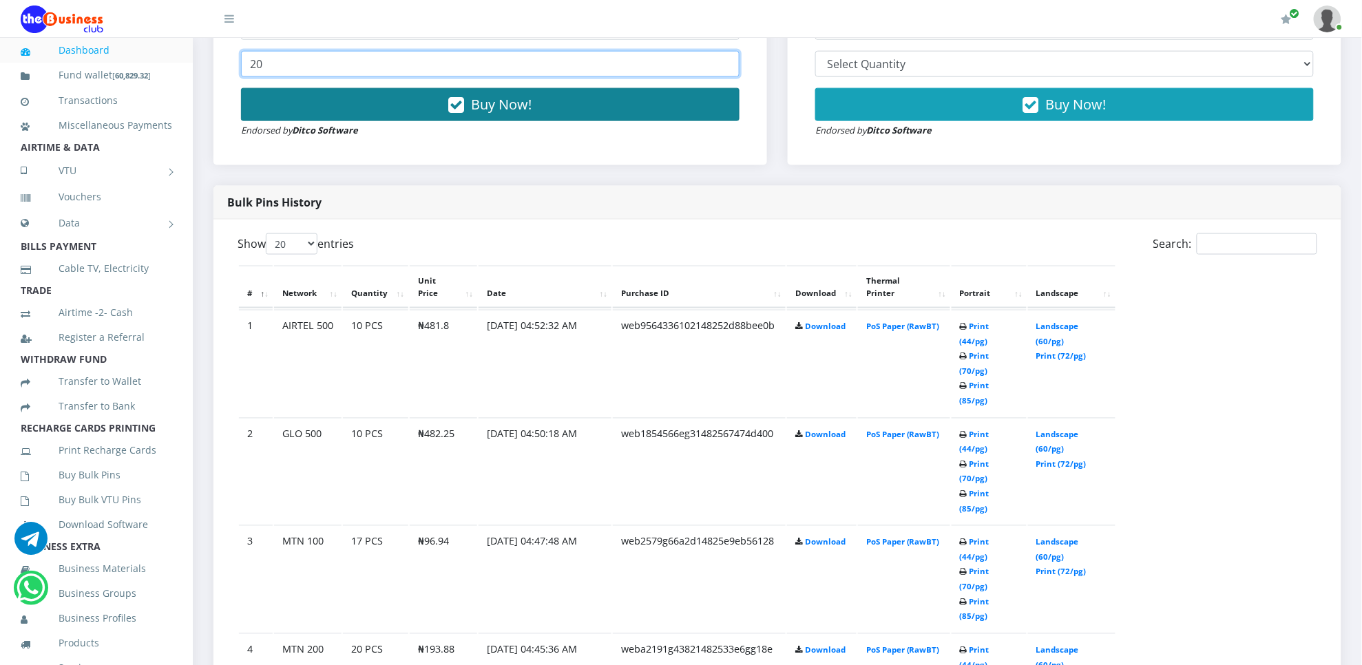
type input "20"
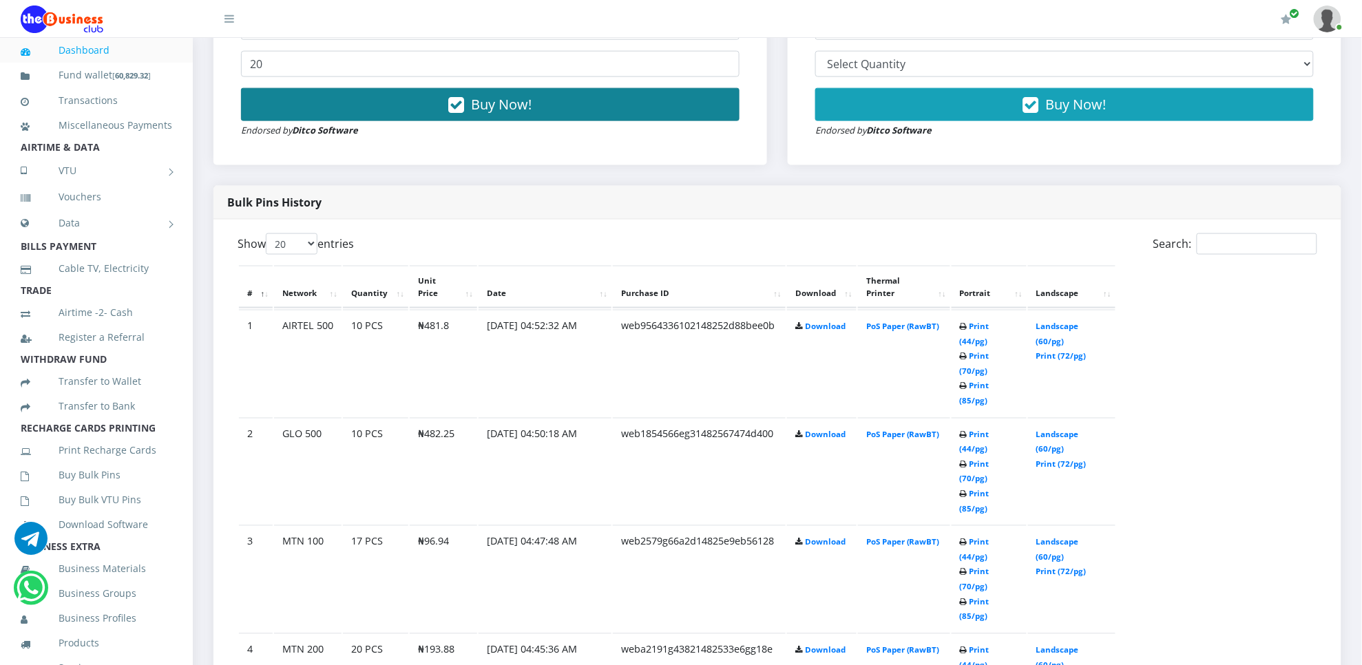
click at [672, 112] on button "Buy Now!" at bounding box center [490, 104] width 498 height 33
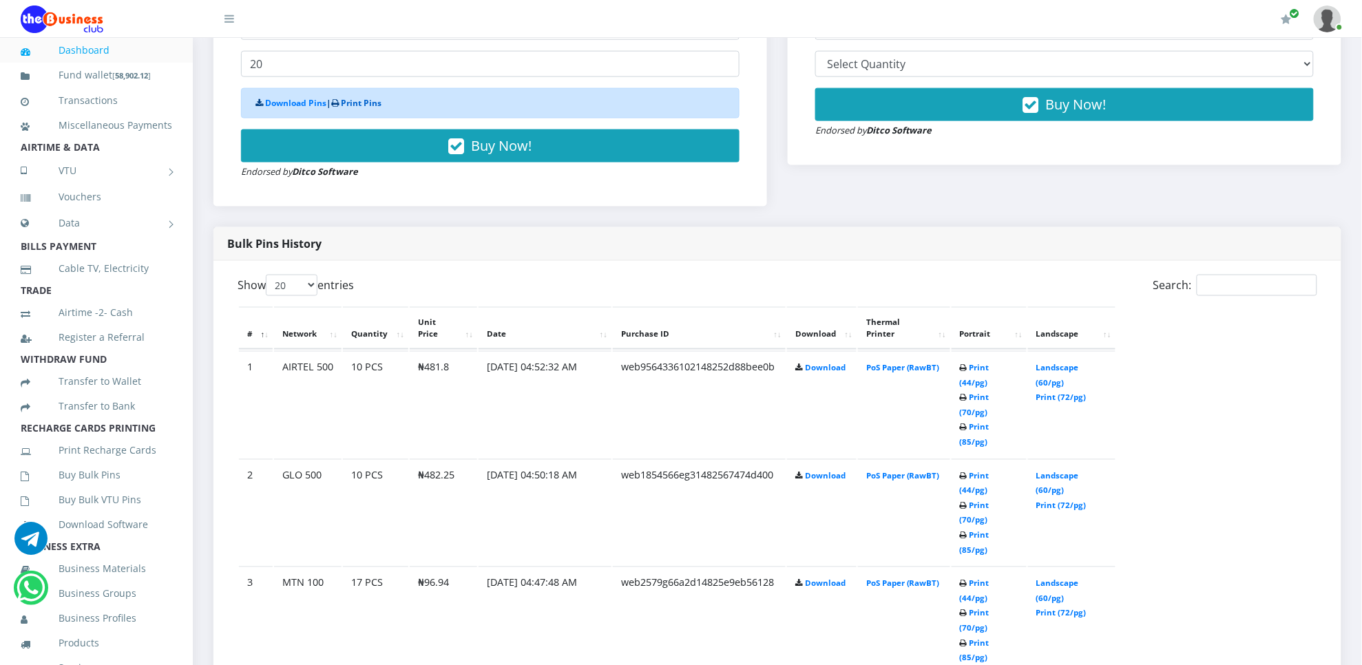
click at [370, 98] on link "Print Pins" at bounding box center [361, 103] width 41 height 12
